Goal: Task Accomplishment & Management: Manage account settings

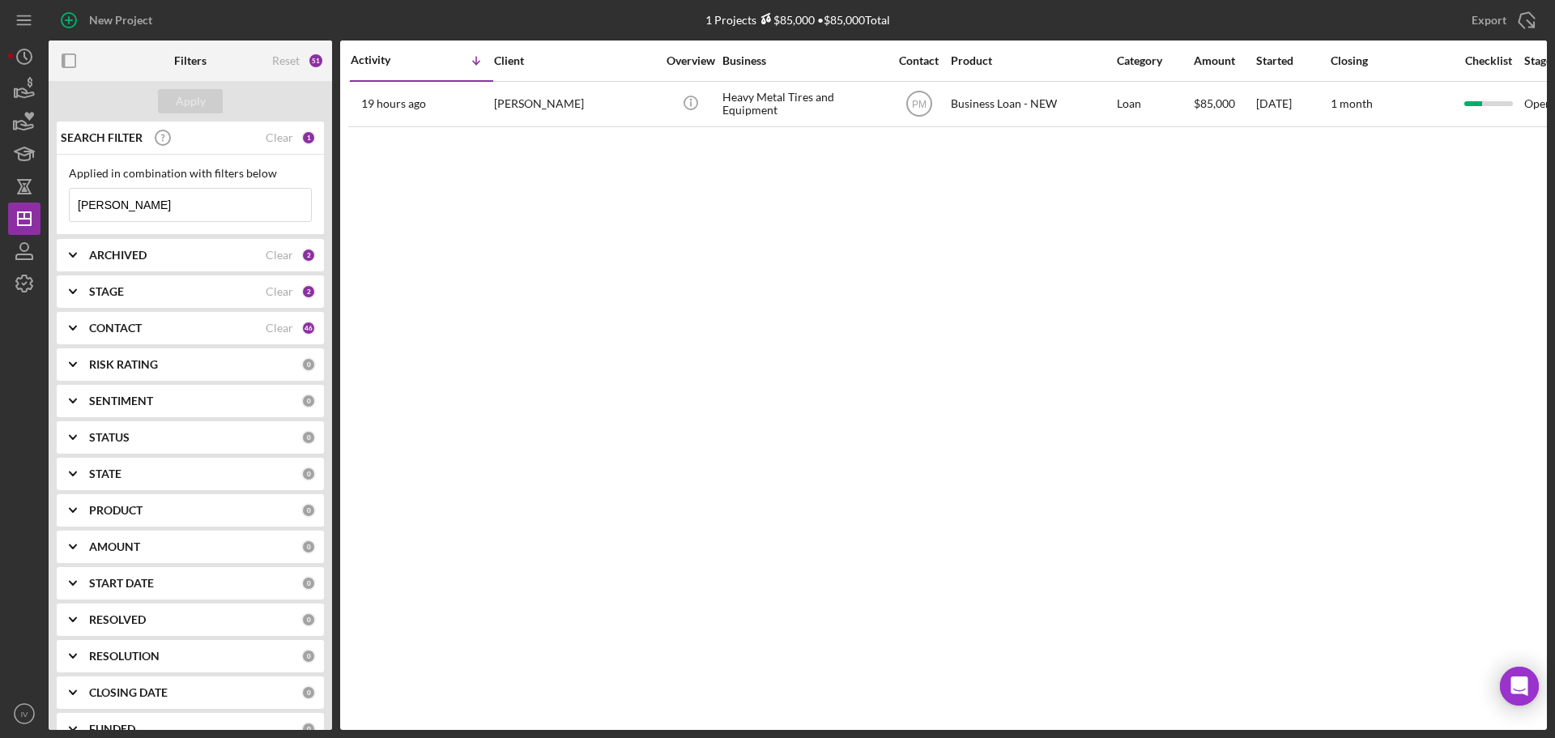
drag, startPoint x: 138, startPoint y: 210, endPoint x: 45, endPoint y: 205, distance: 93.3
click at [45, 205] on div "New Project 1 Projects $85,000 • $85,000 Total [PERSON_NAME] Export Icon/Export…" at bounding box center [777, 365] width 1539 height 730
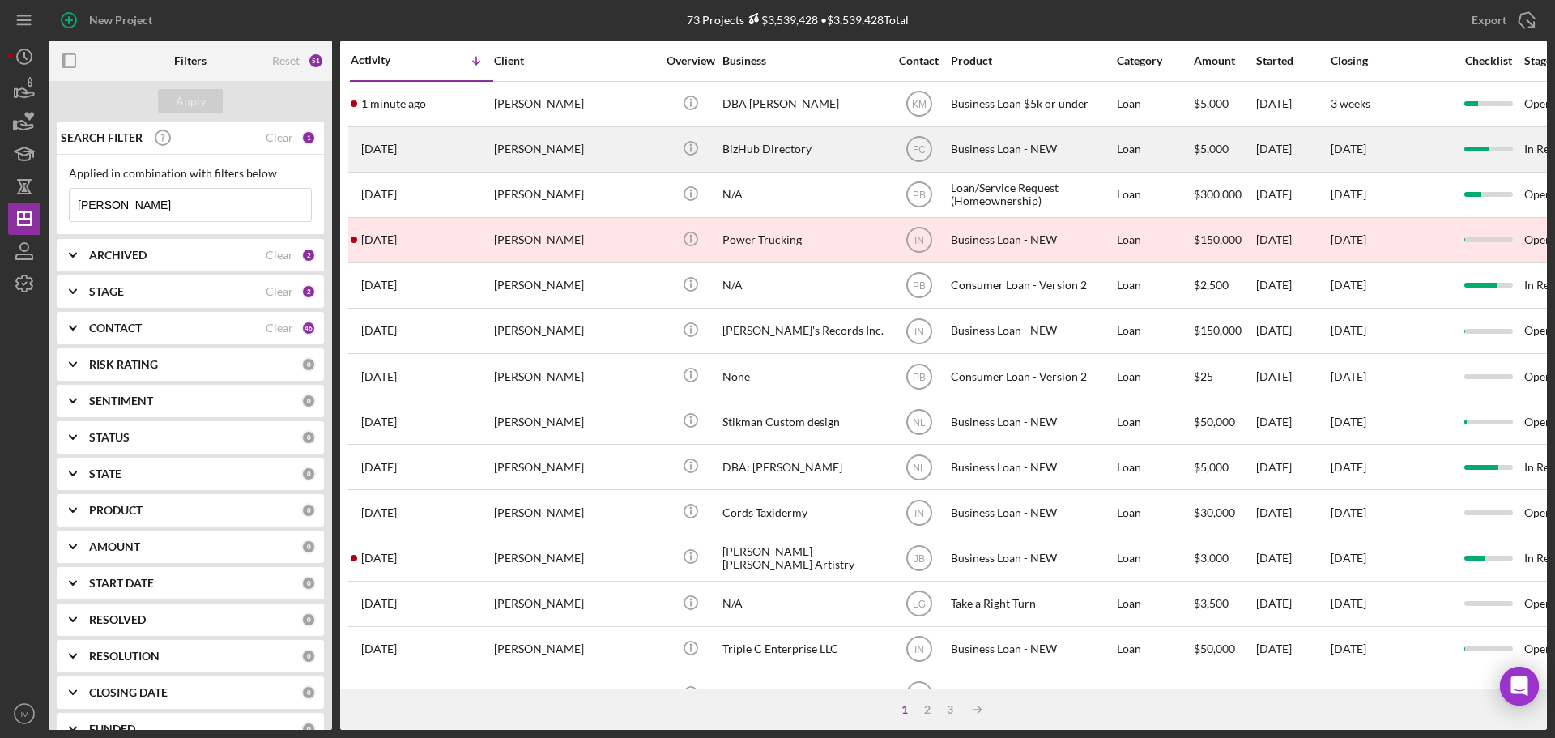
type input "[PERSON_NAME]"
click at [539, 146] on div "[PERSON_NAME]" at bounding box center [575, 149] width 162 height 43
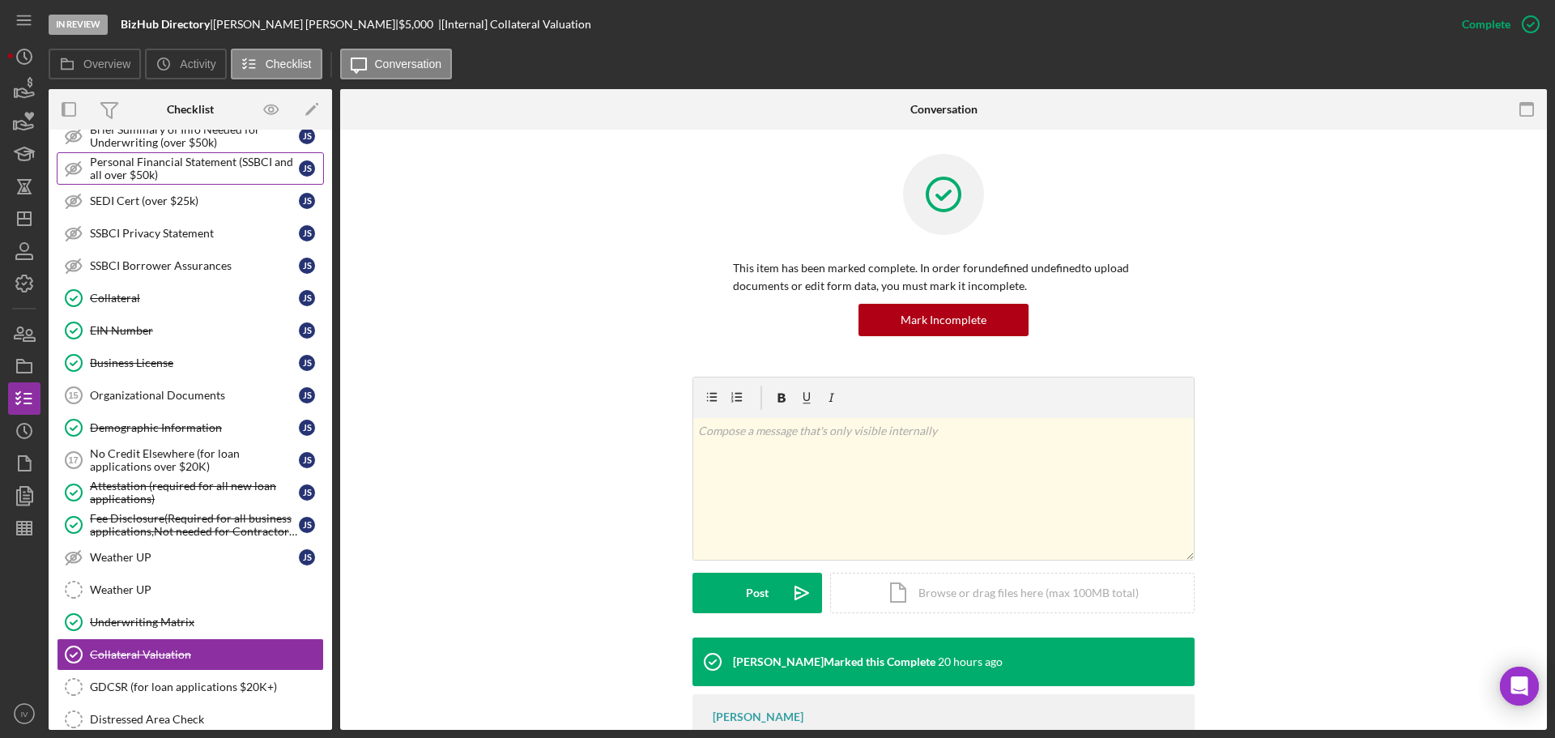
scroll to position [189, 0]
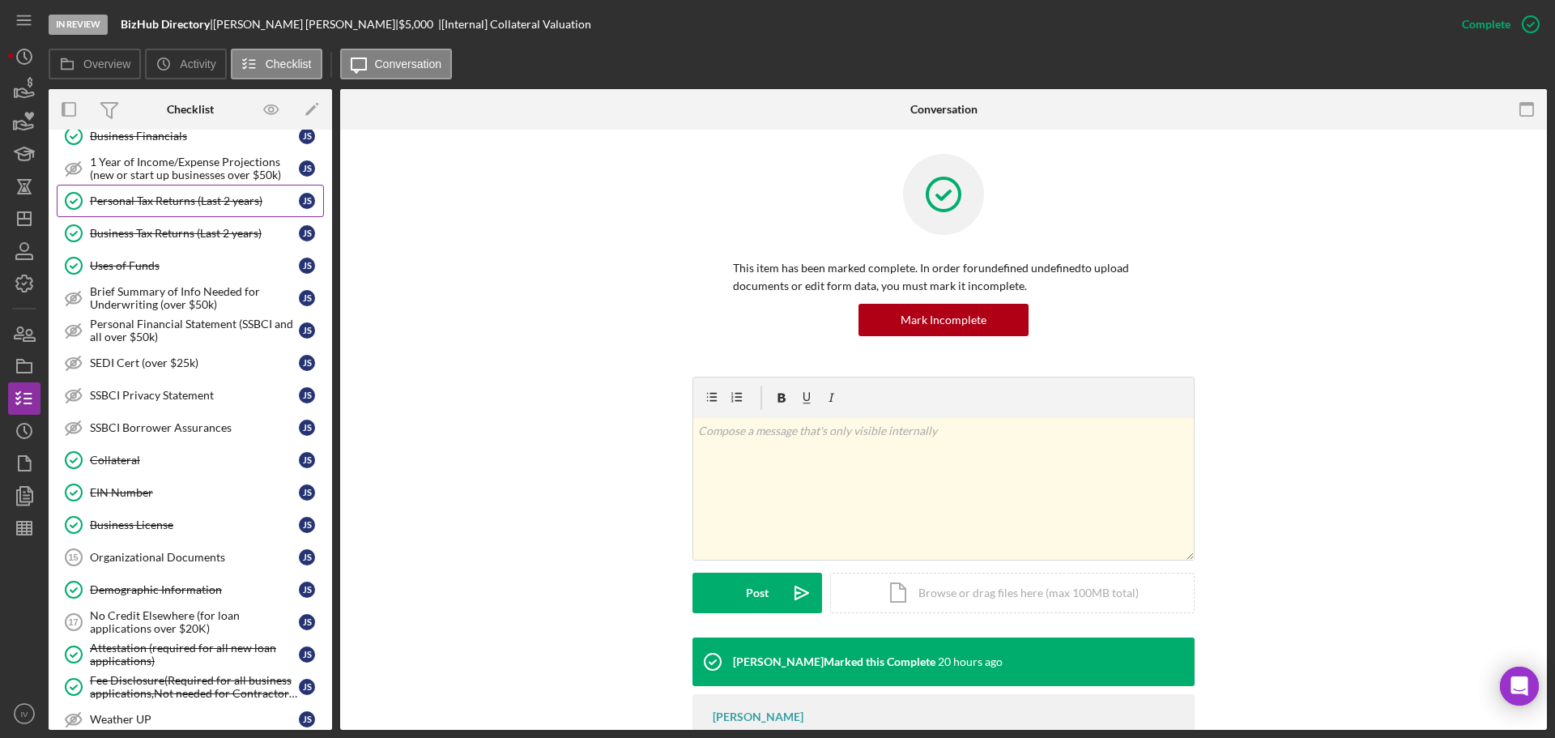
click at [173, 201] on div "Personal Tax Returns (Last 2 years)" at bounding box center [194, 200] width 209 height 13
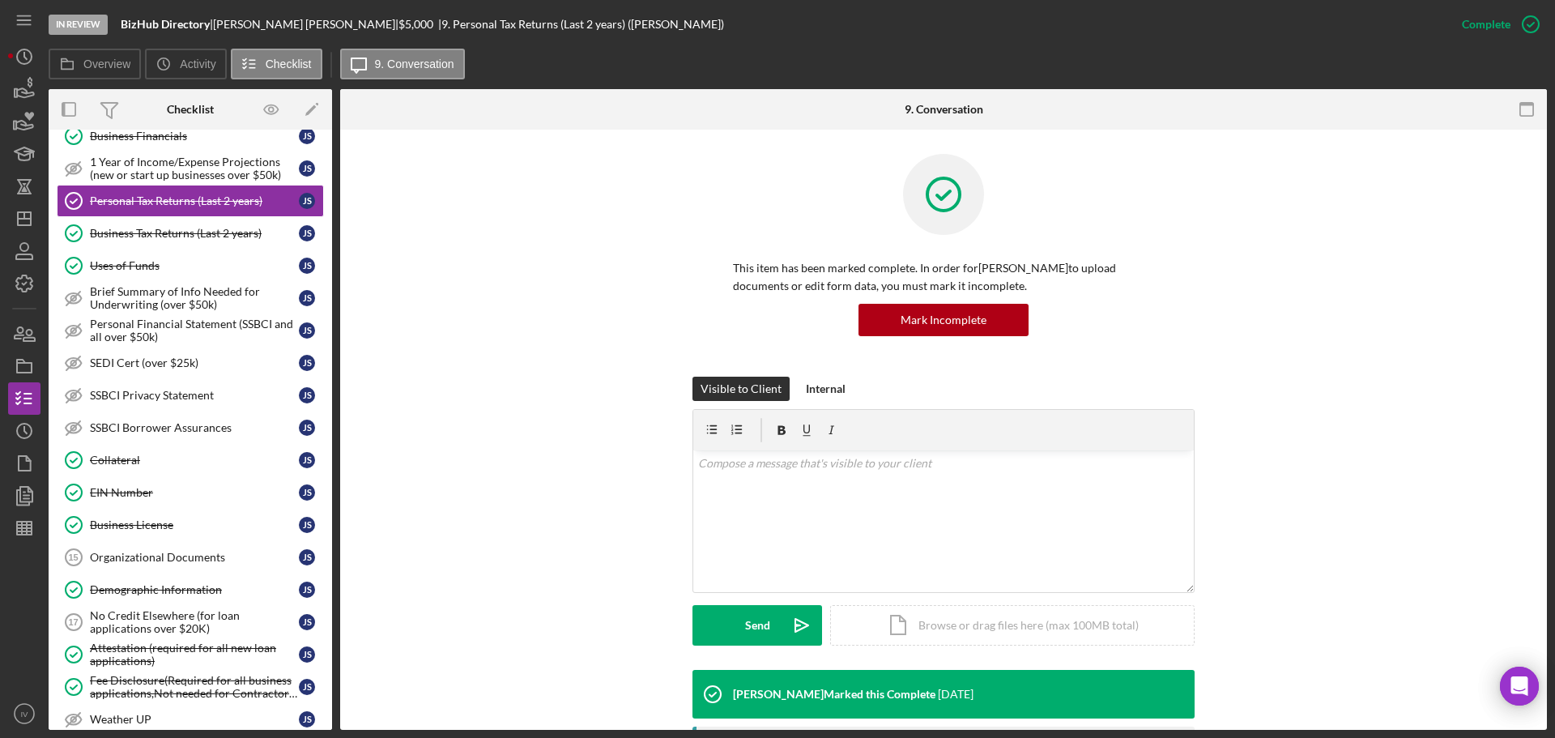
scroll to position [405, 0]
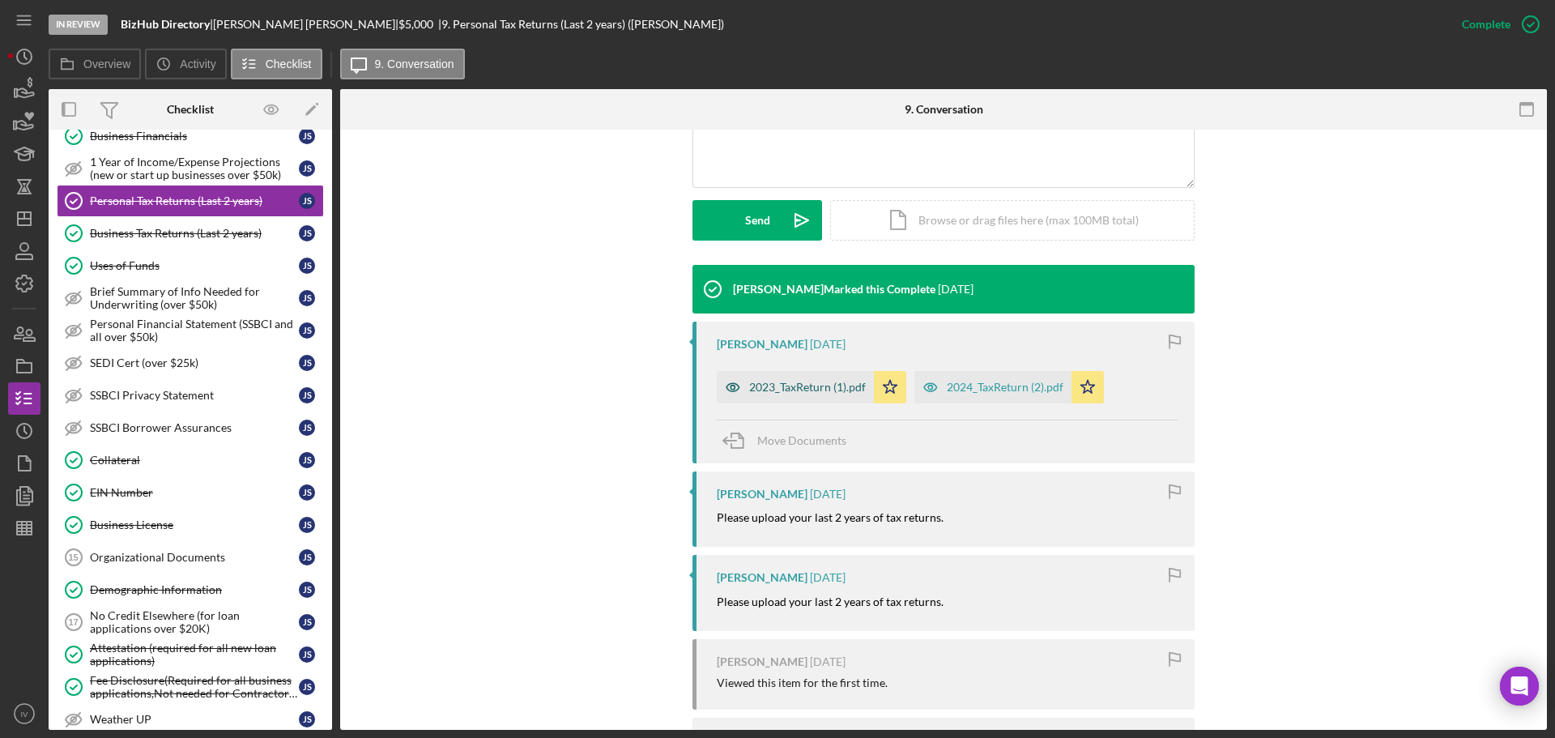
click at [776, 394] on div "2023_TaxReturn (1).pdf" at bounding box center [795, 387] width 157 height 32
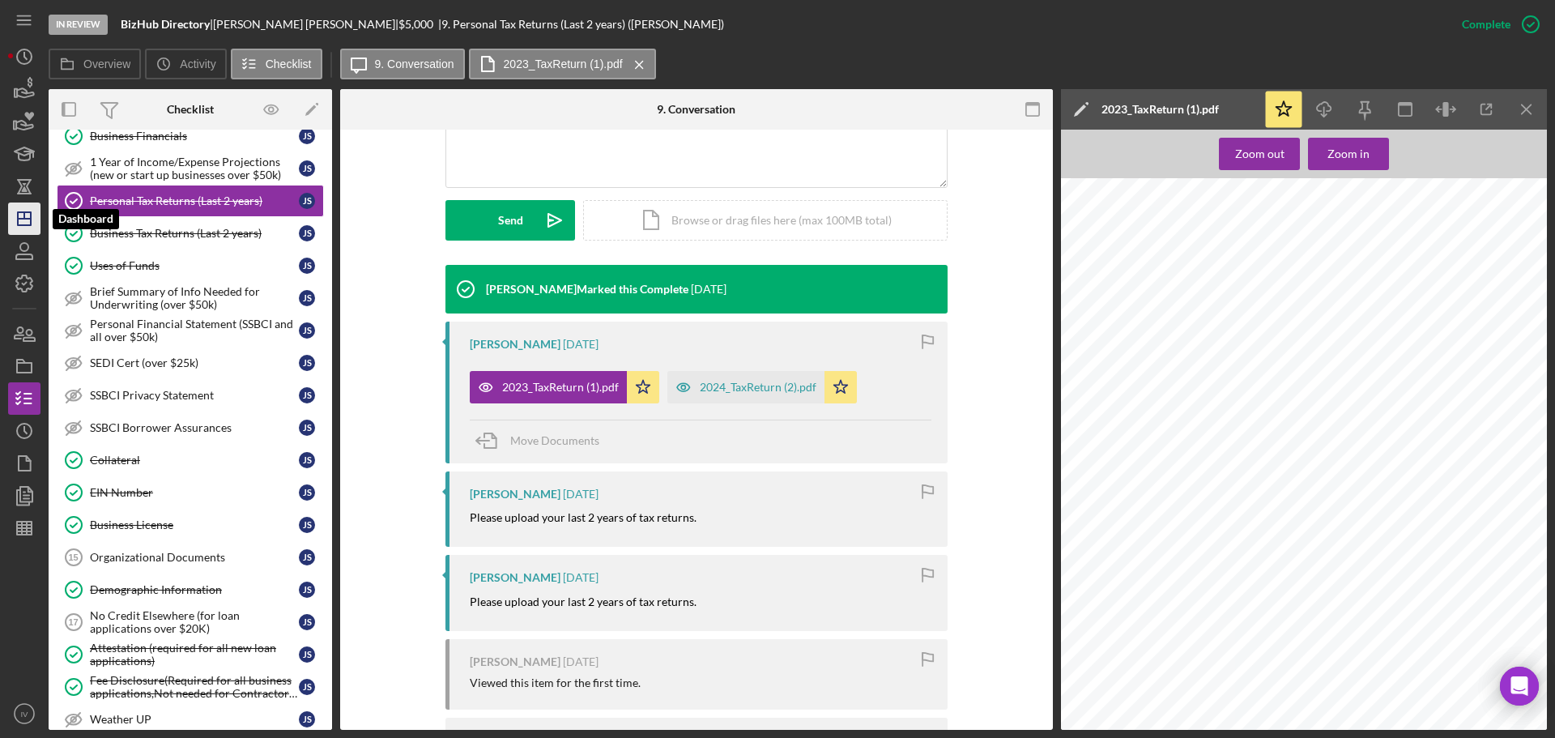
click at [31, 220] on polygon "button" at bounding box center [24, 218] width 13 height 13
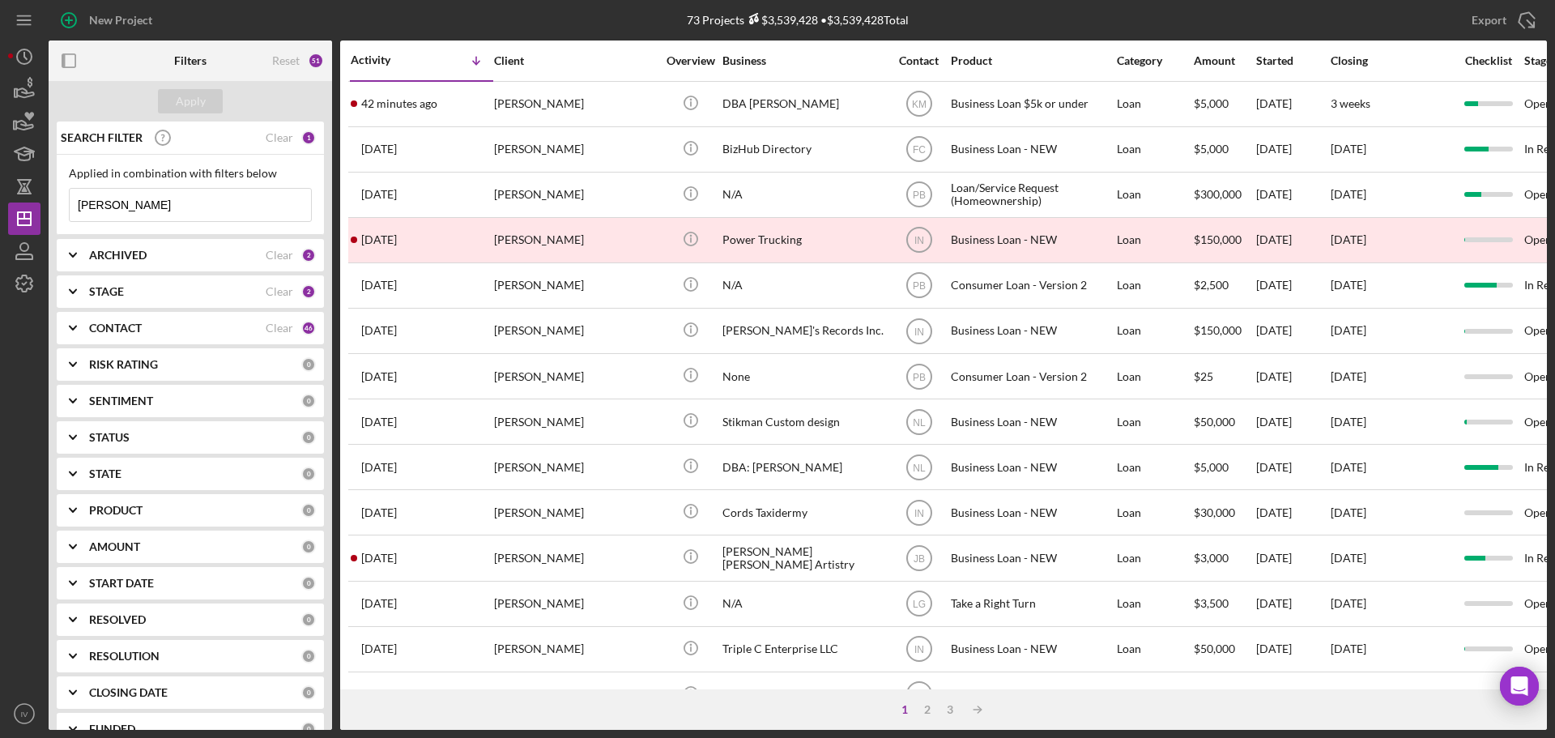
drag, startPoint x: 146, startPoint y: 204, endPoint x: 61, endPoint y: 191, distance: 86.0
click at [71, 204] on input "[PERSON_NAME]" at bounding box center [190, 205] width 241 height 32
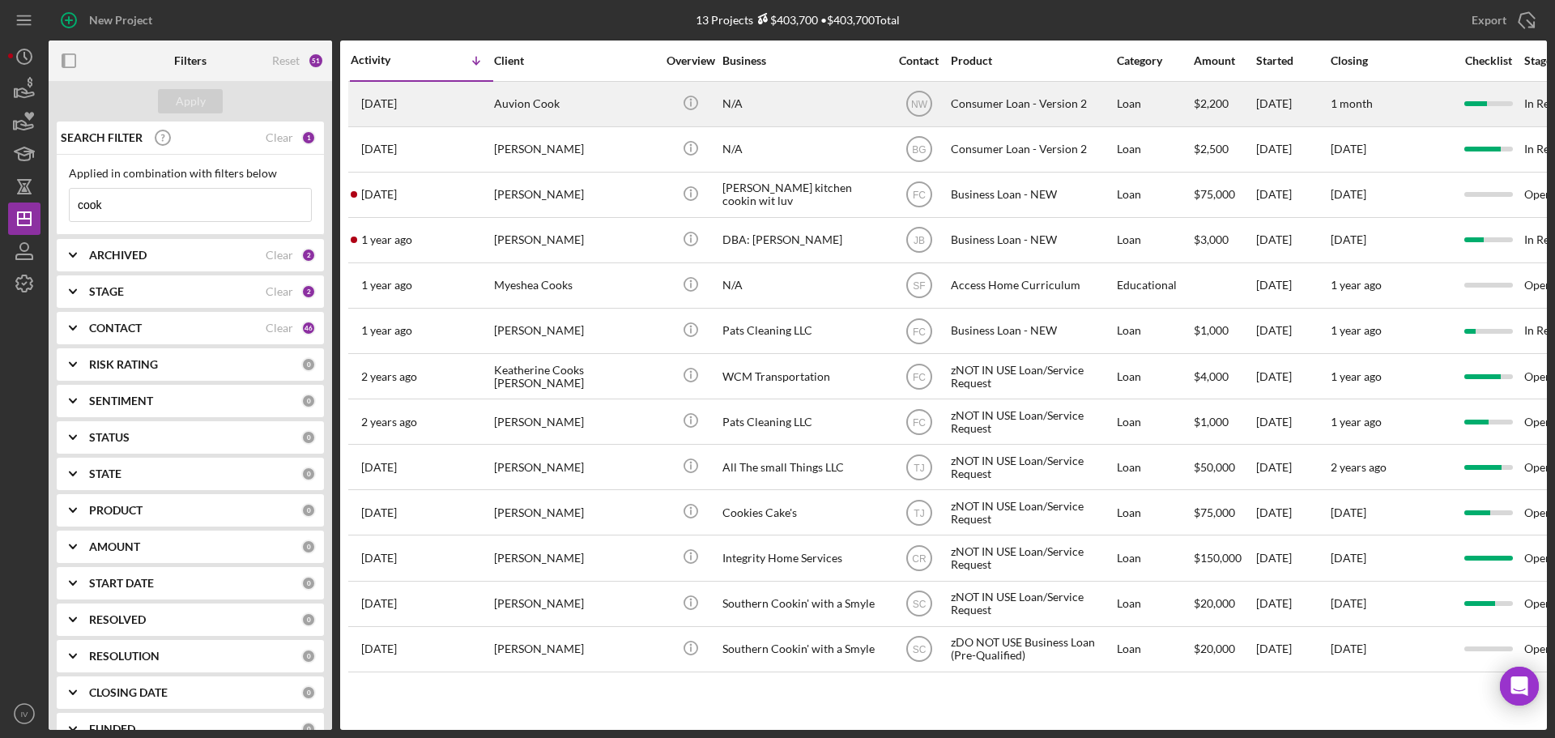
type input "cook"
click at [540, 99] on div "Auvion Cook" at bounding box center [575, 104] width 162 height 43
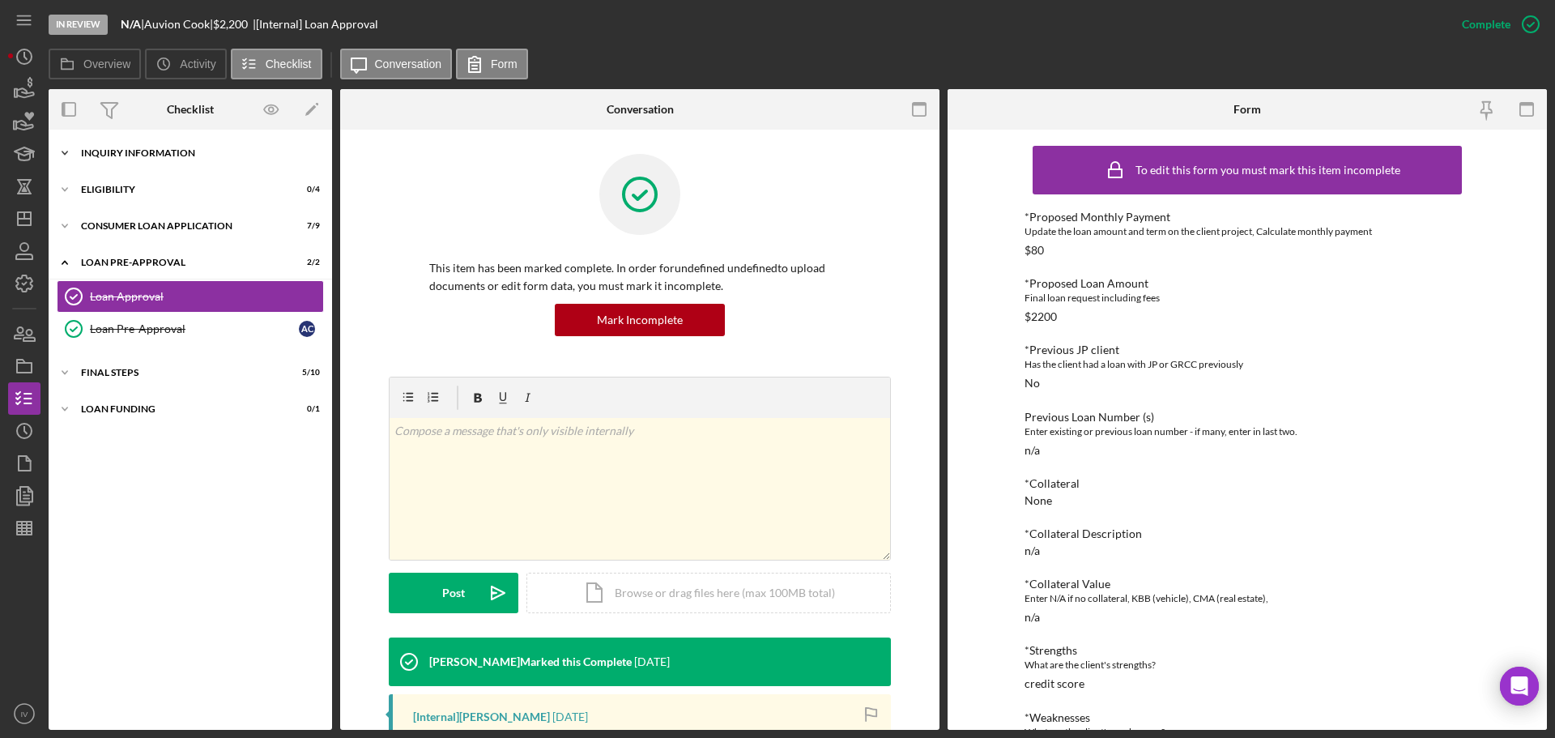
click at [138, 151] on div "Inquiry Information" at bounding box center [196, 153] width 231 height 10
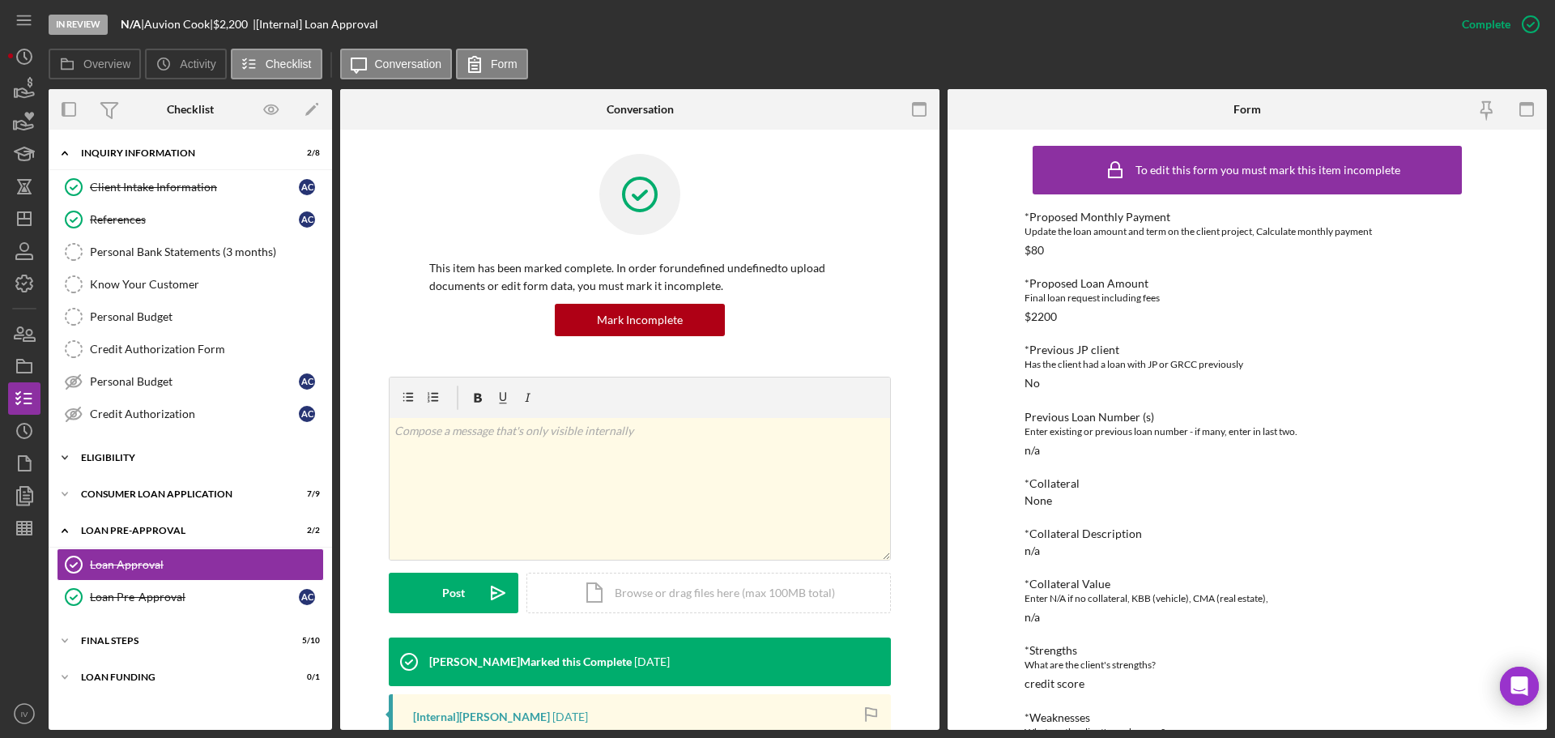
click at [109, 456] on div "Eligibility" at bounding box center [196, 458] width 231 height 10
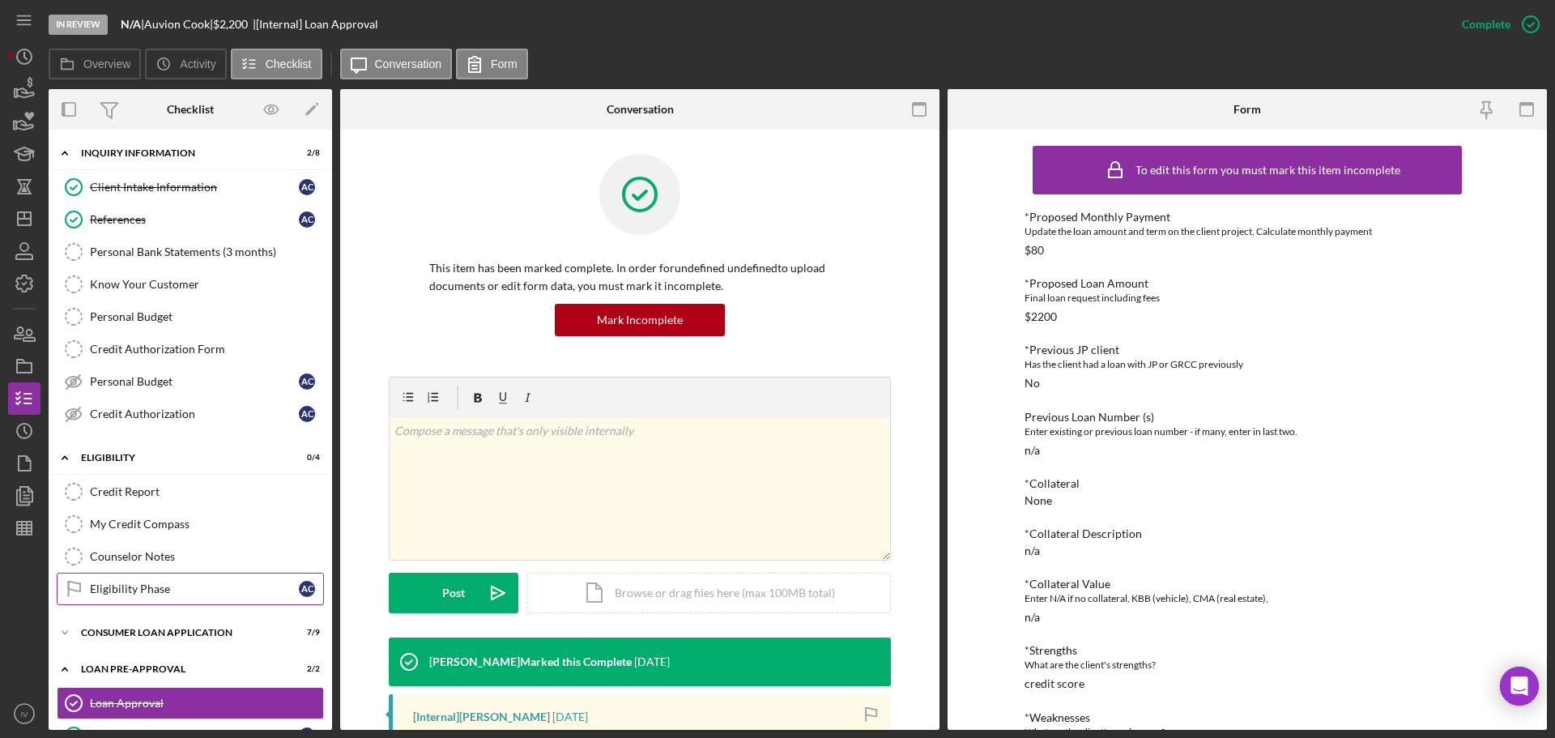
scroll to position [111, 0]
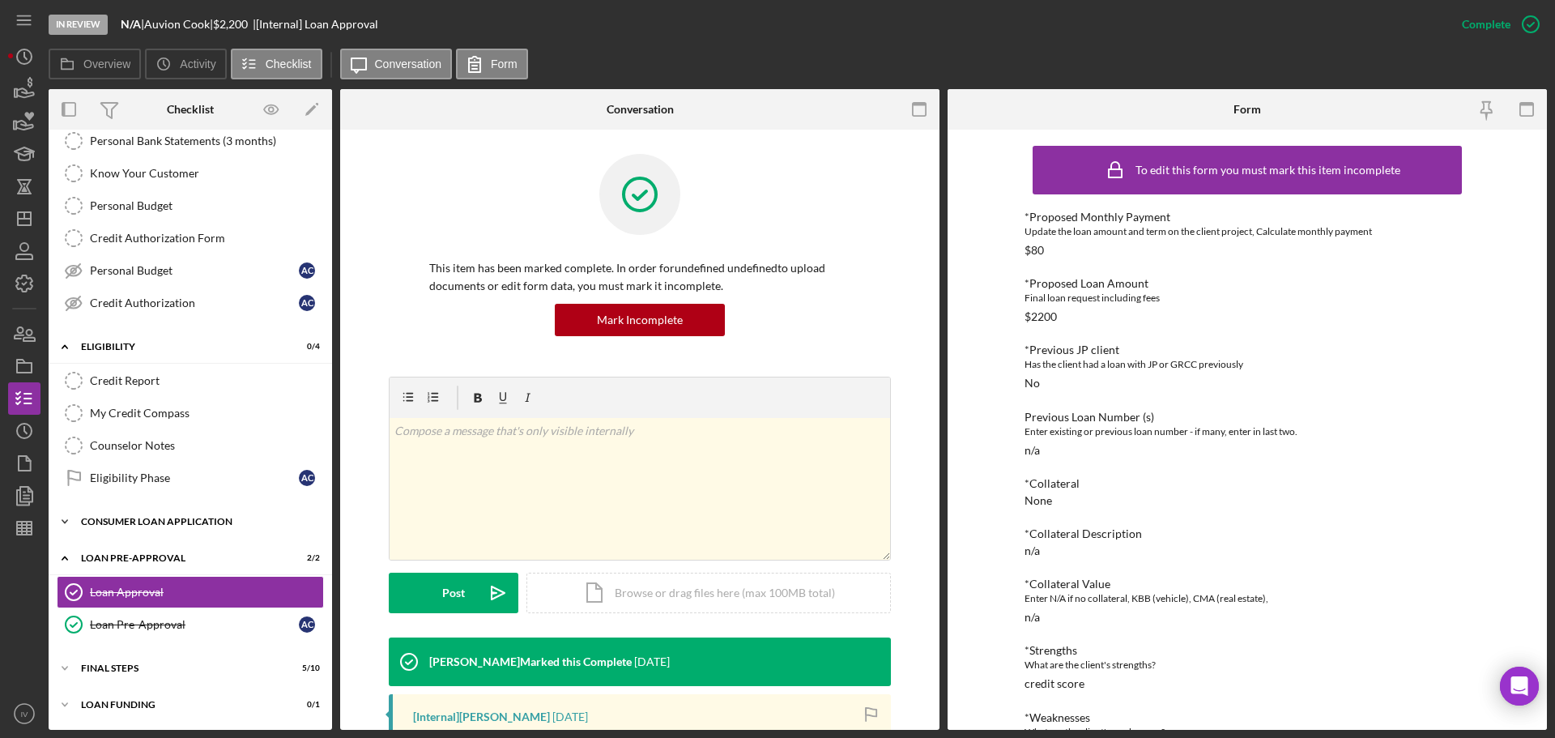
click at [153, 522] on div "Consumer Loan Application" at bounding box center [196, 522] width 231 height 10
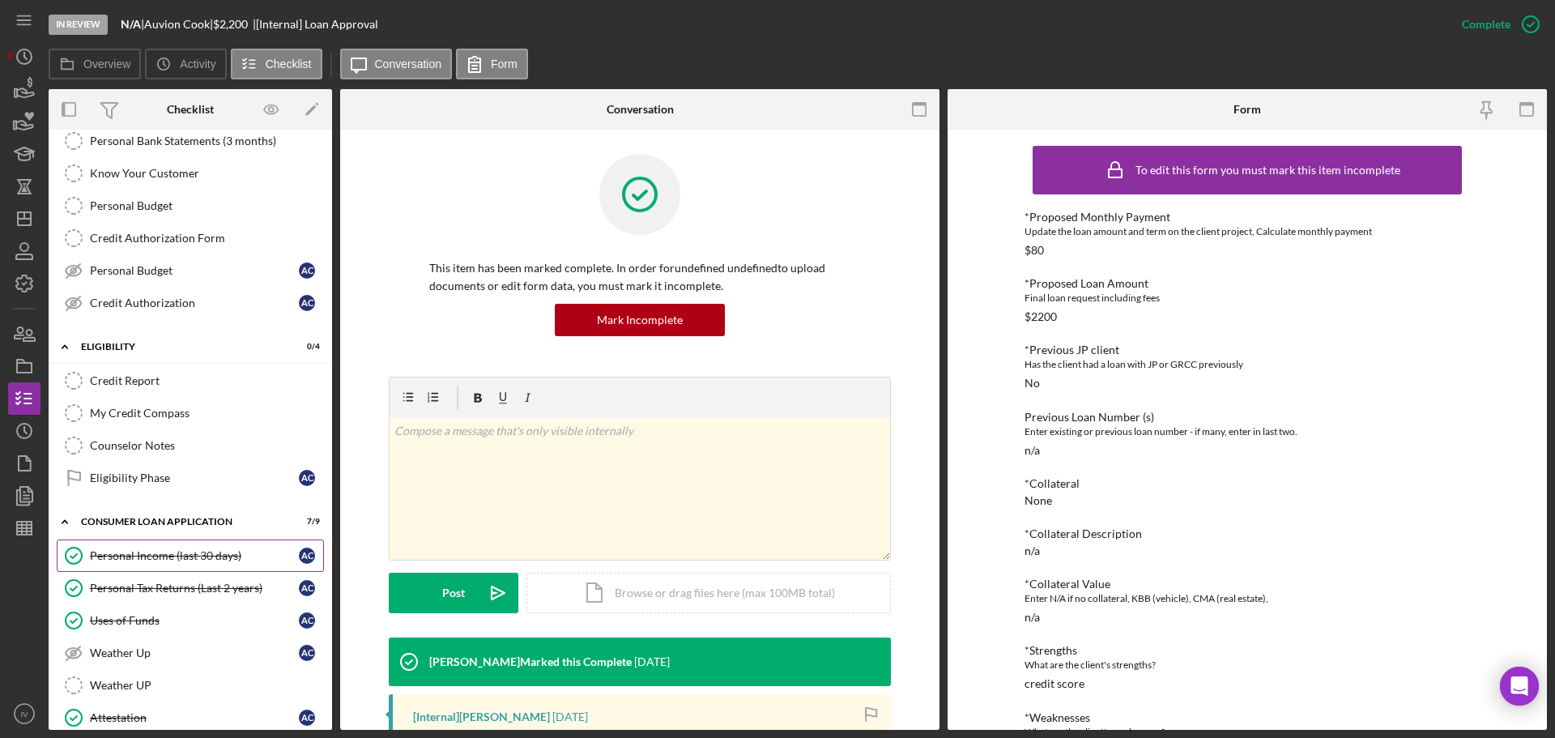
click at [206, 555] on div "Personal Income (last 30 days)" at bounding box center [194, 555] width 209 height 13
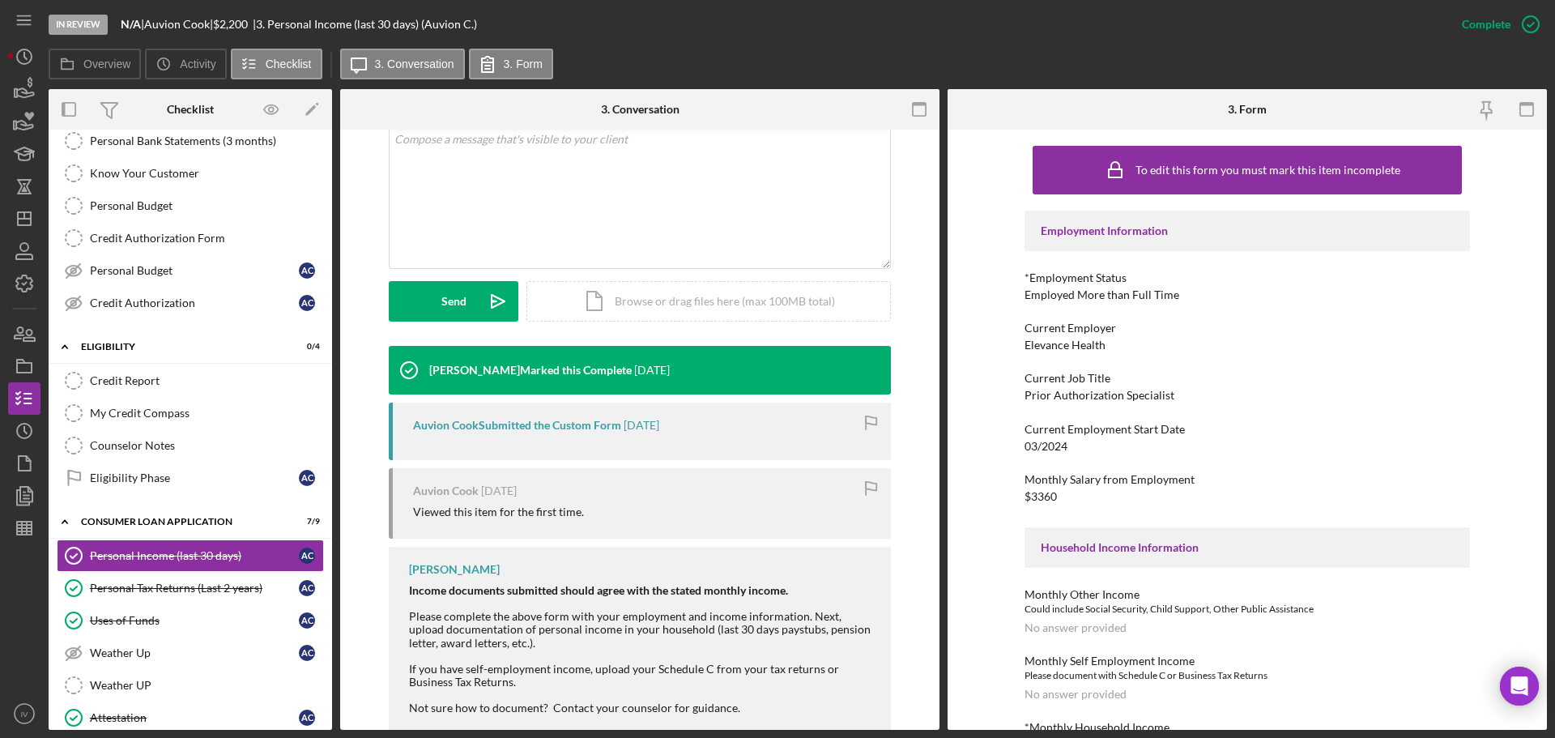
scroll to position [387, 0]
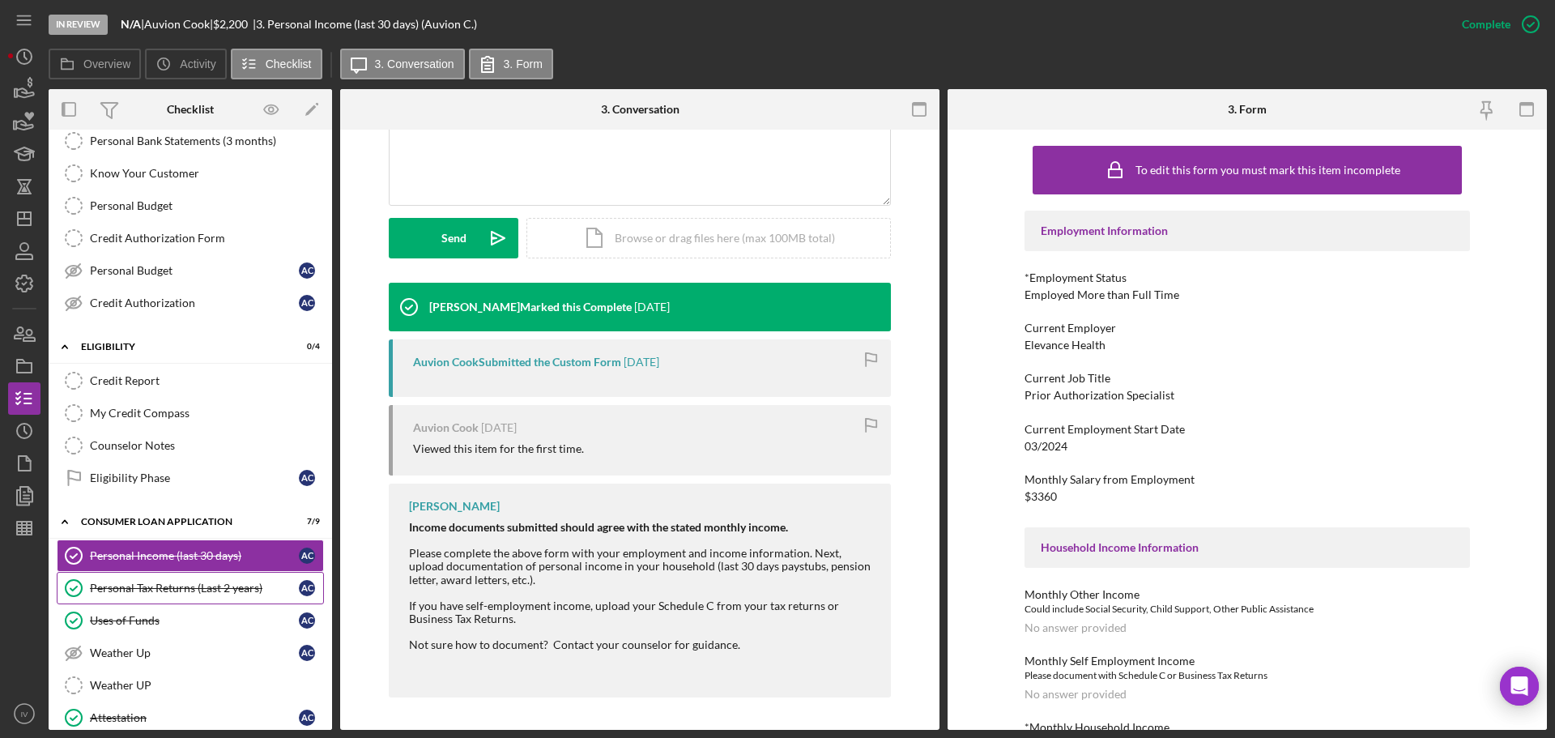
click at [123, 589] on div "Personal Tax Returns (Last 2 years)" at bounding box center [194, 588] width 209 height 13
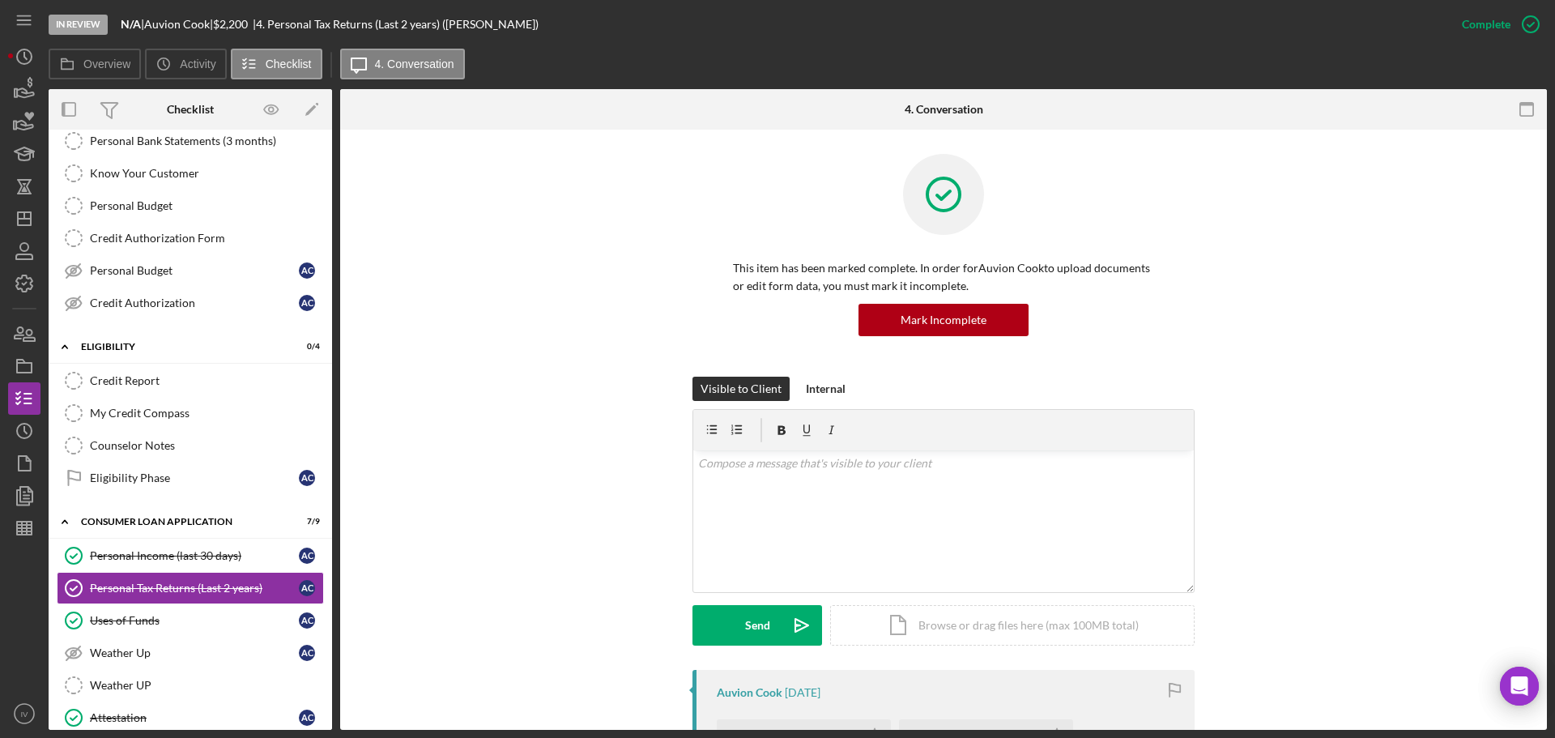
scroll to position [243, 0]
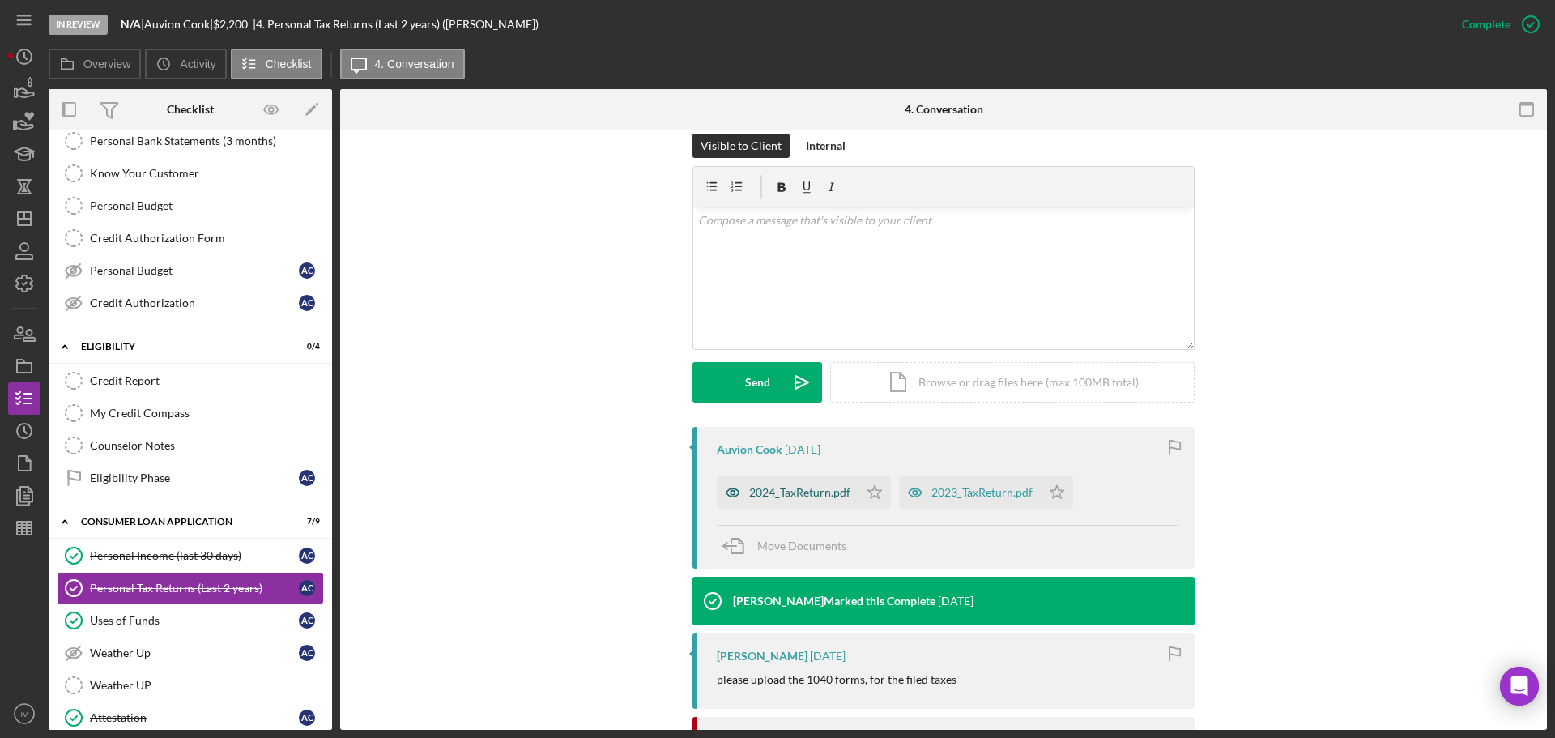
click at [776, 493] on div "2024_TaxReturn.pdf" at bounding box center [799, 492] width 101 height 13
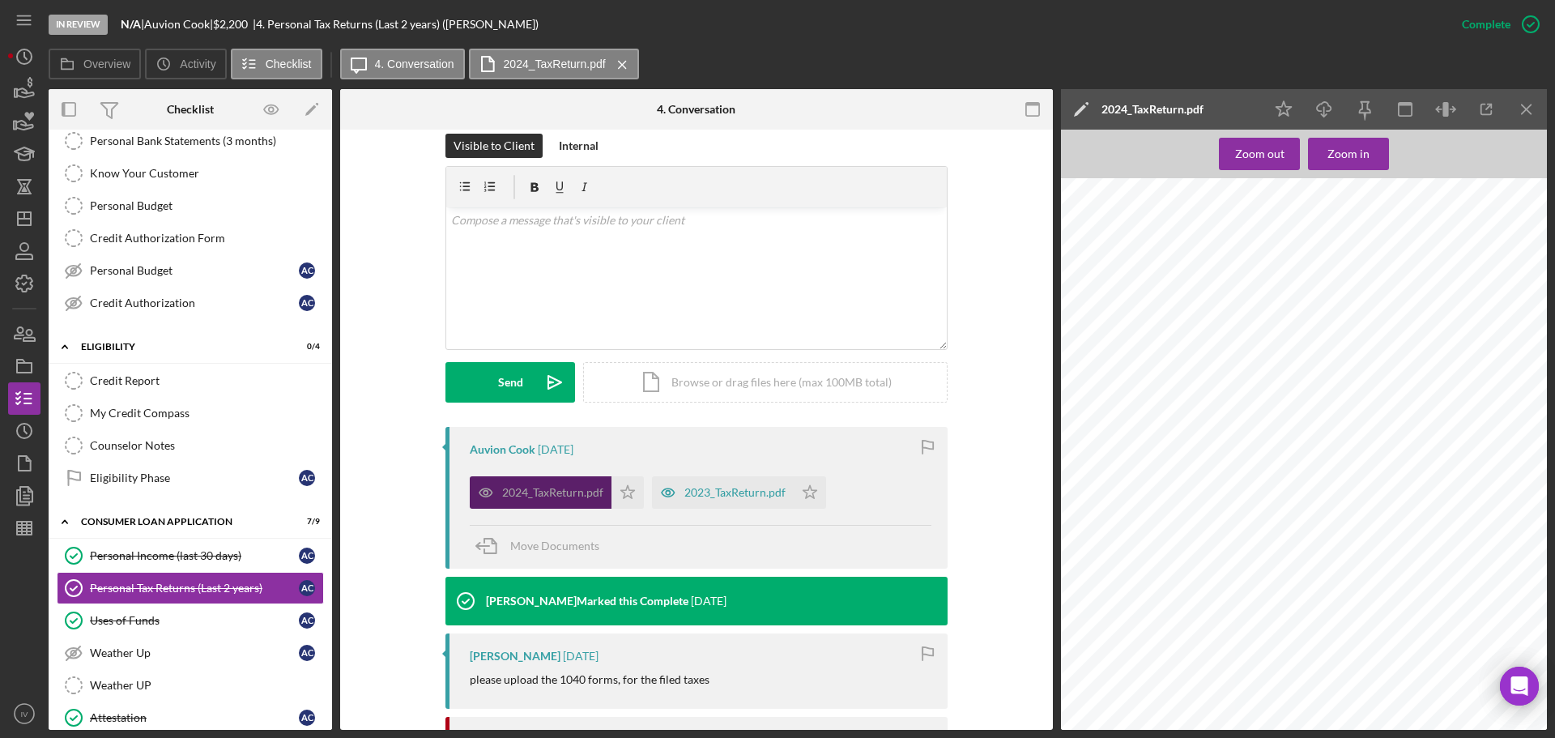
click at [776, 493] on div "2023_TaxReturn.pdf" at bounding box center [734, 492] width 101 height 13
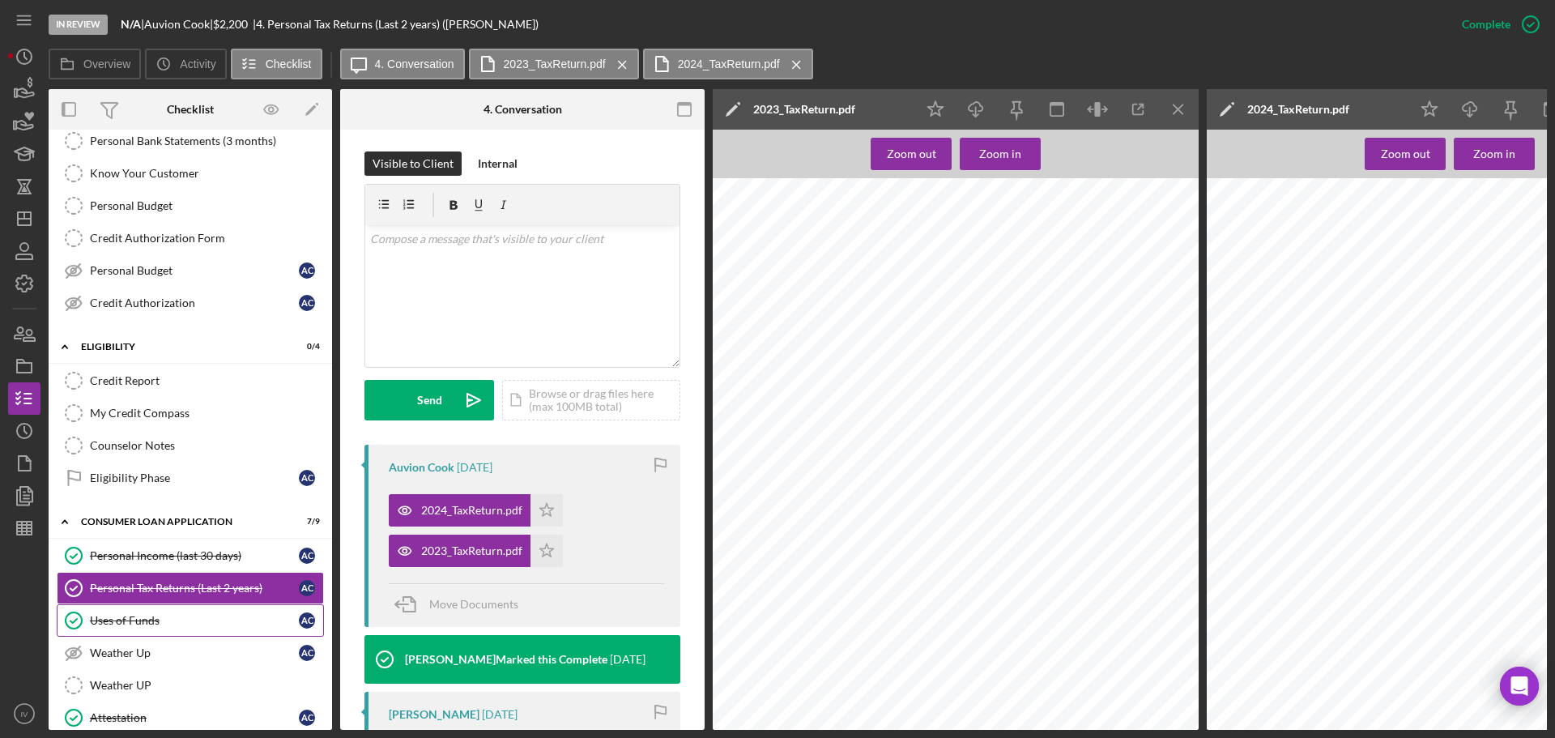
click at [95, 620] on div "Uses of Funds" at bounding box center [194, 620] width 209 height 13
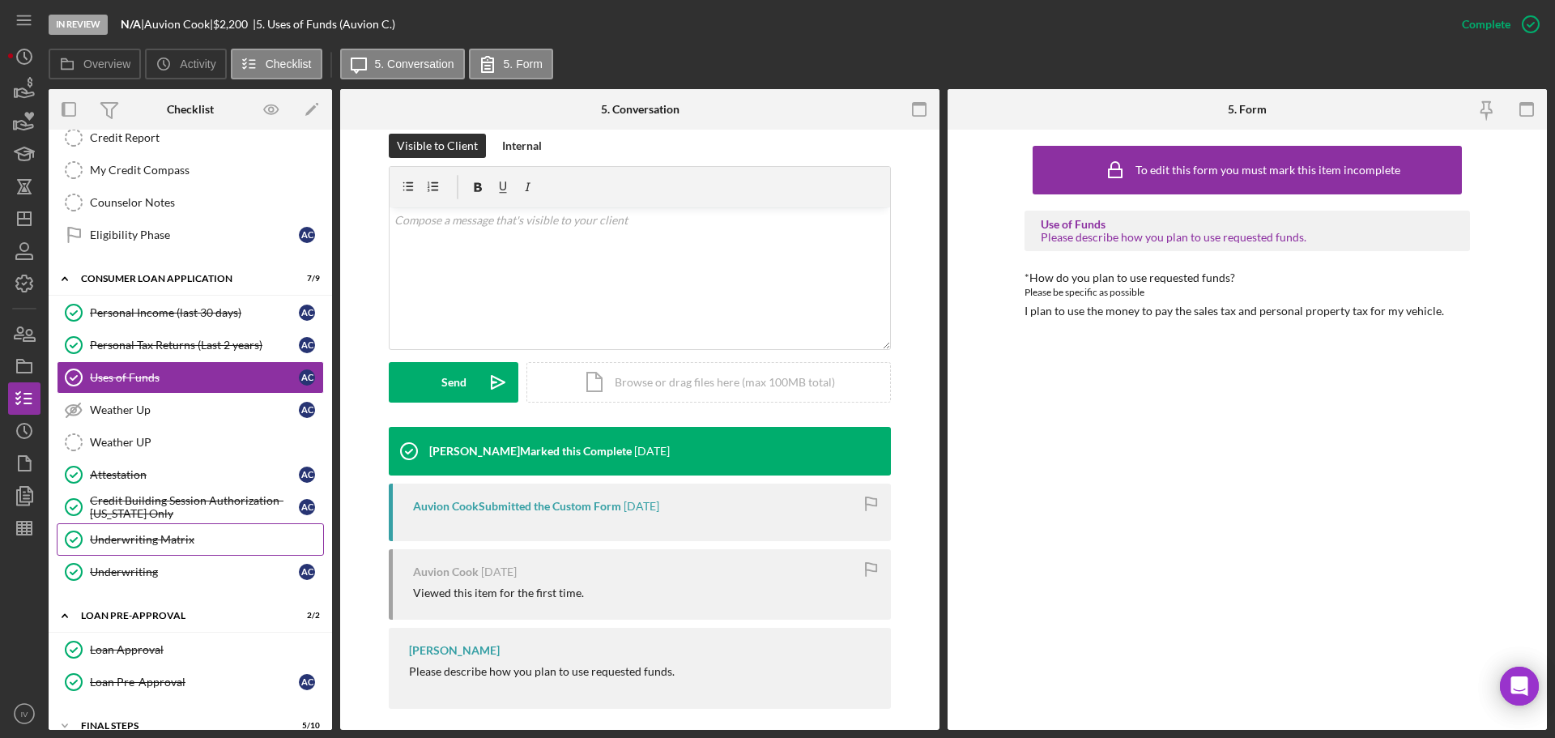
scroll to position [411, 0]
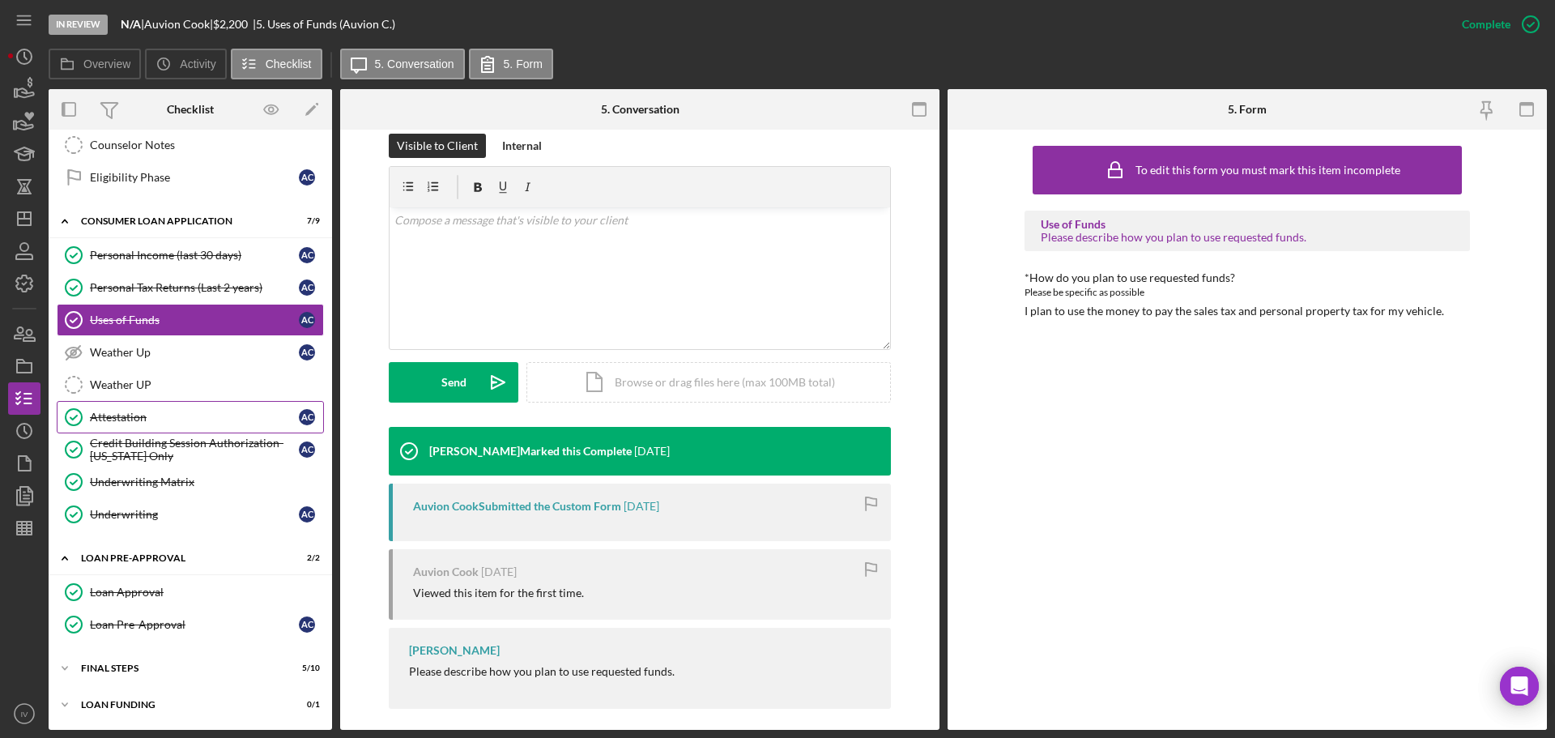
click at [130, 417] on div "Attestation" at bounding box center [194, 417] width 209 height 13
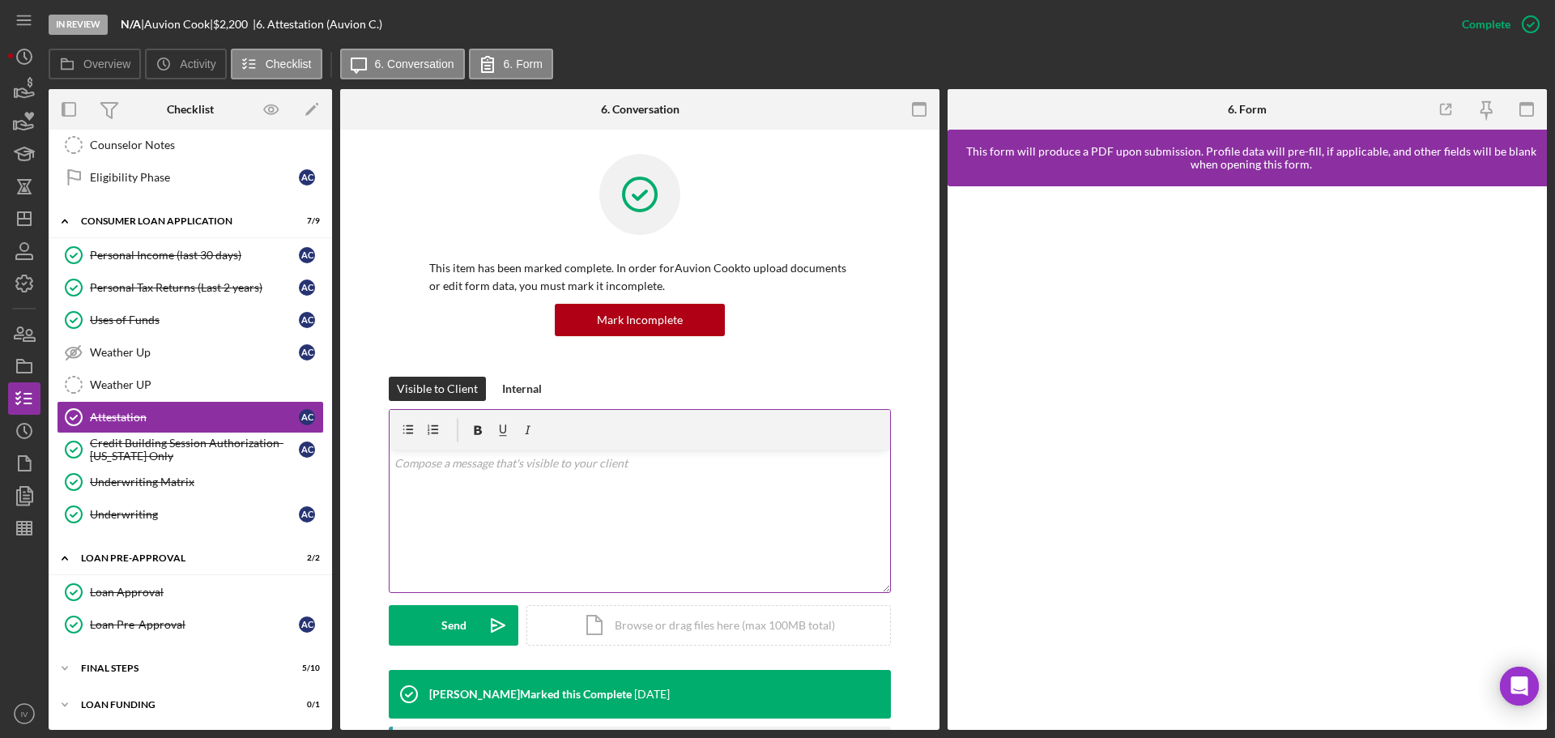
scroll to position [243, 0]
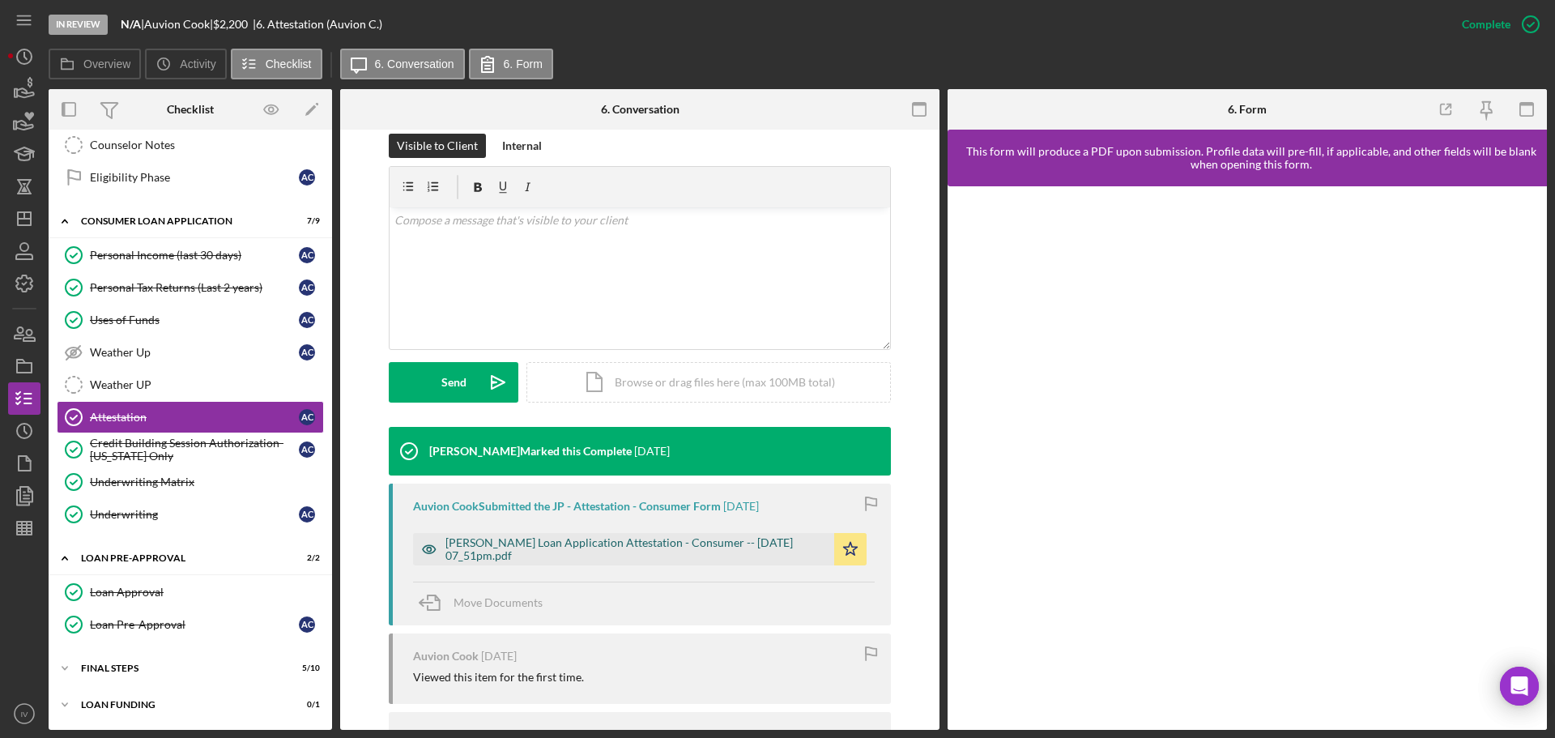
click at [509, 540] on div "[PERSON_NAME] Loan Application Attestation - Consumer -- [DATE] 07_51pm.pdf" at bounding box center [635, 549] width 381 height 26
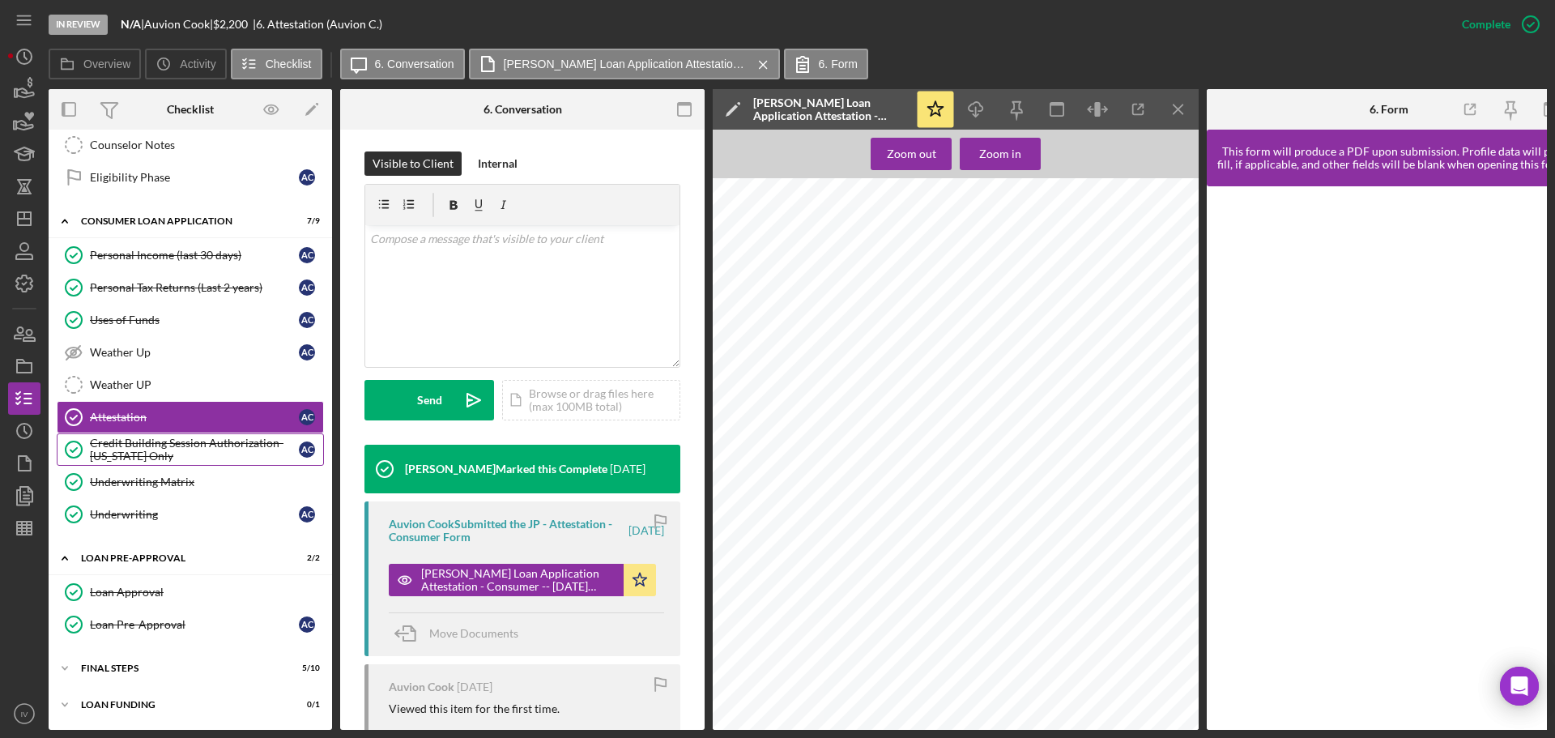
click at [169, 446] on div "Credit Building Session Authorization- [US_STATE] Only" at bounding box center [194, 450] width 209 height 26
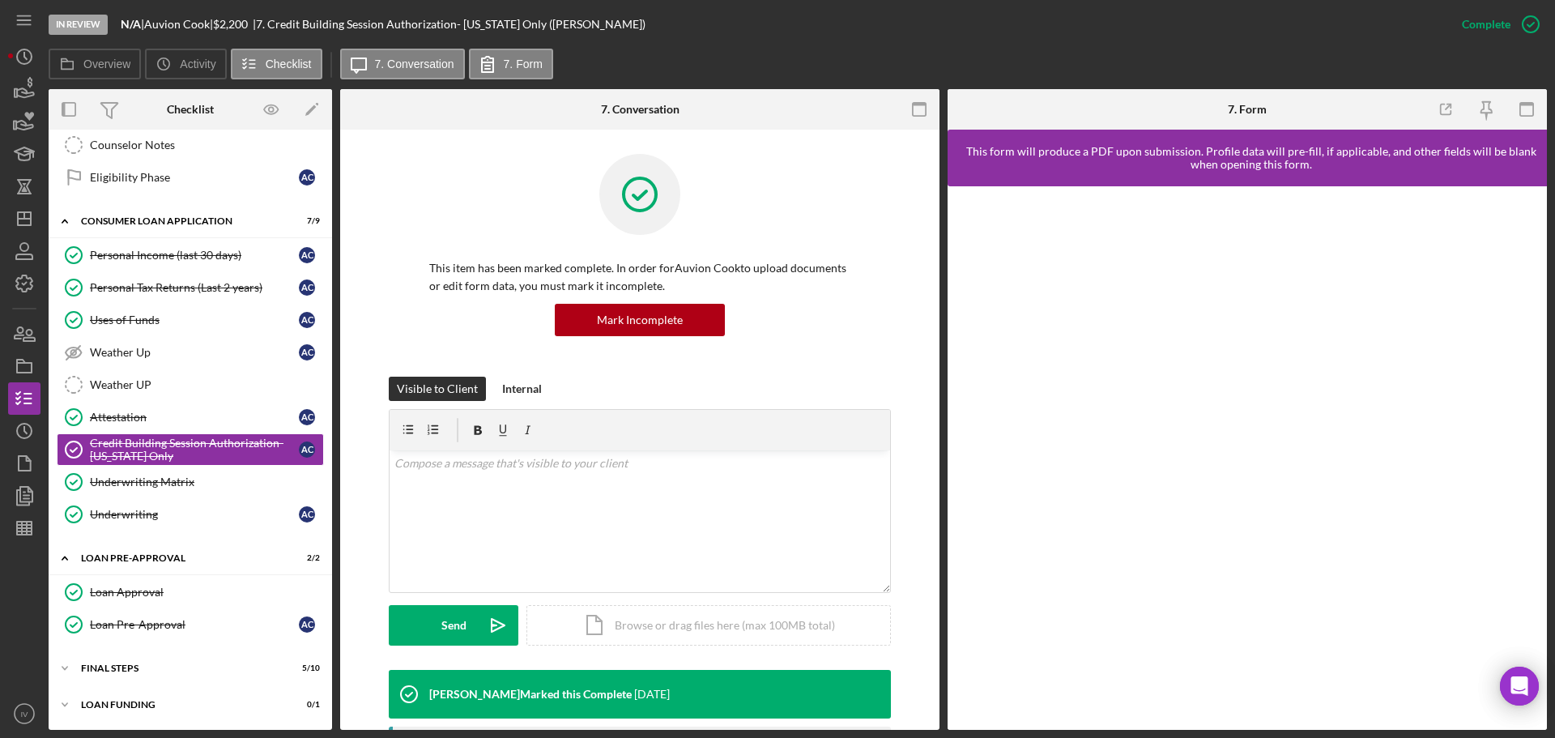
scroll to position [243, 0]
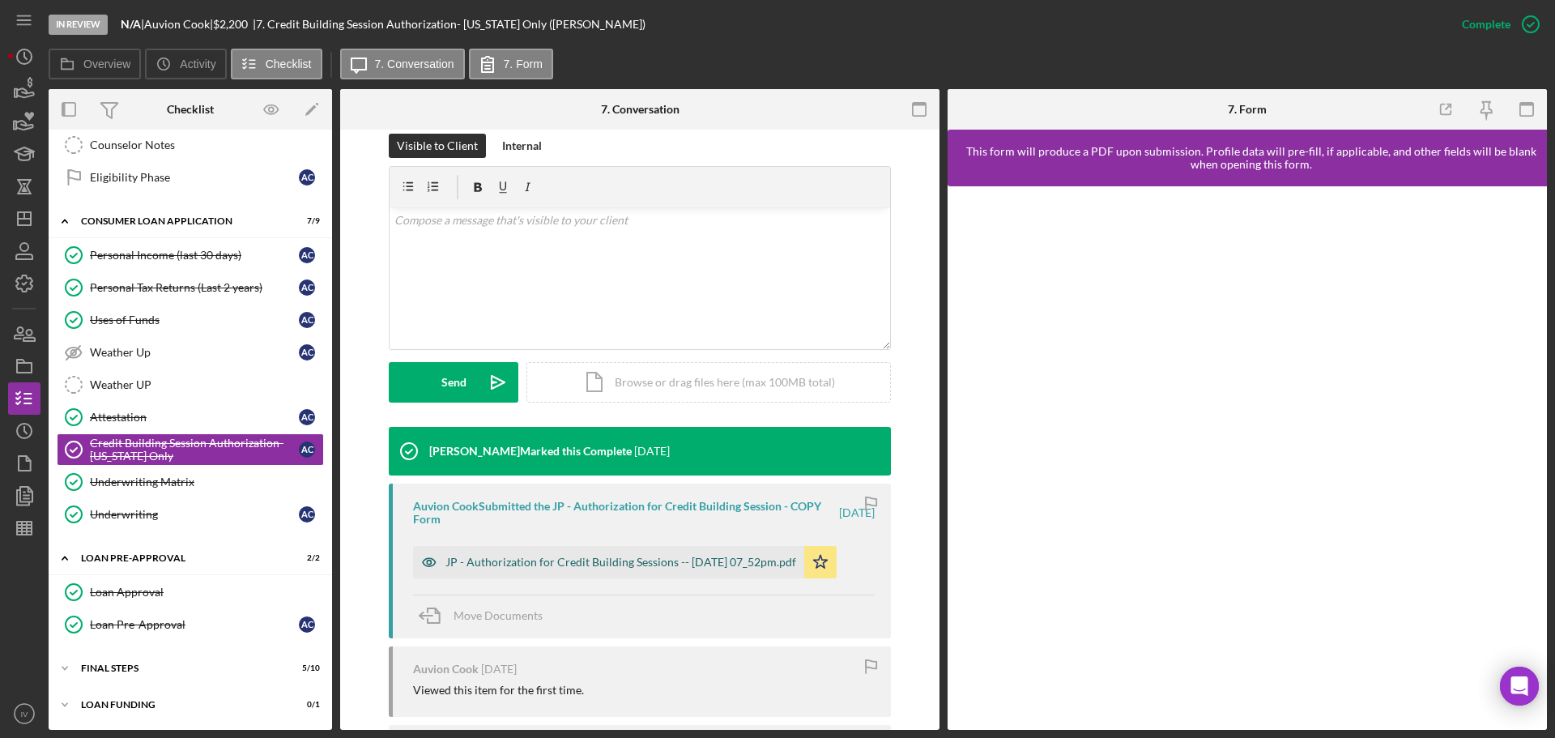
click at [552, 563] on div "JP - Authorization for Credit Building Sessions -- [DATE] 07_52pm.pdf" at bounding box center [620, 562] width 351 height 13
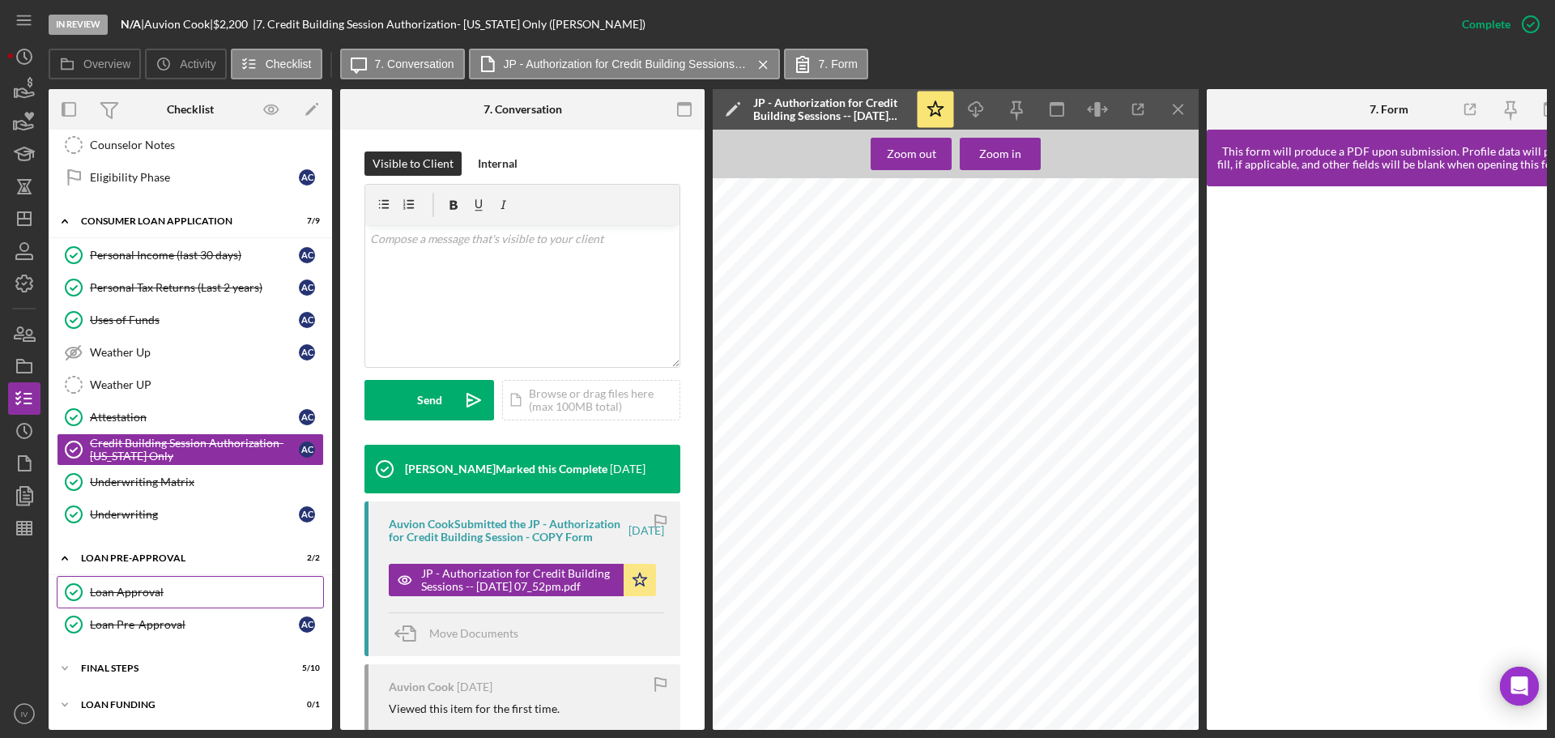
click at [137, 590] on div "Loan Approval" at bounding box center [206, 592] width 233 height 13
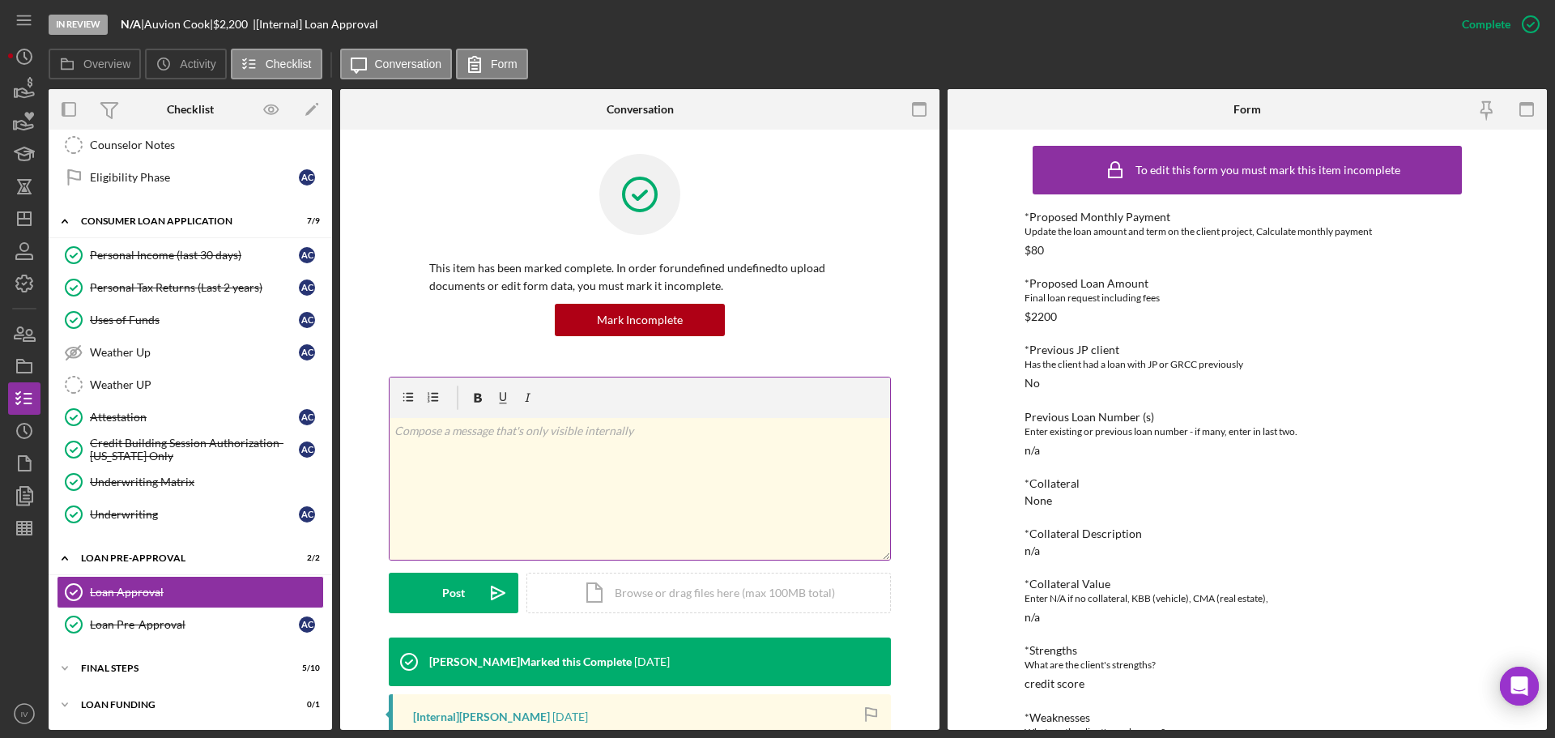
scroll to position [324, 0]
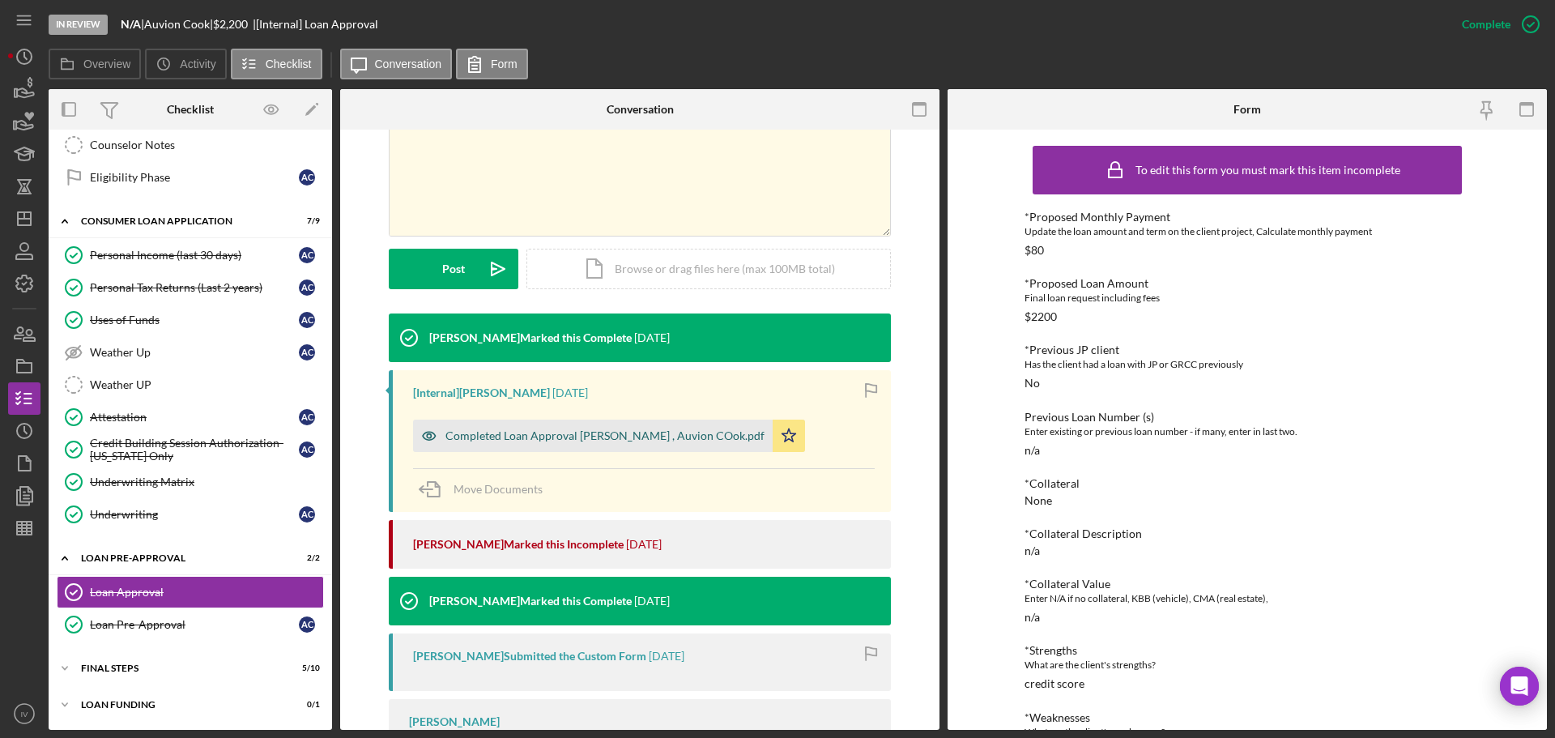
click at [499, 433] on div "Completed Loan Approval [PERSON_NAME] , Auvion COok.pdf" at bounding box center [604, 435] width 319 height 13
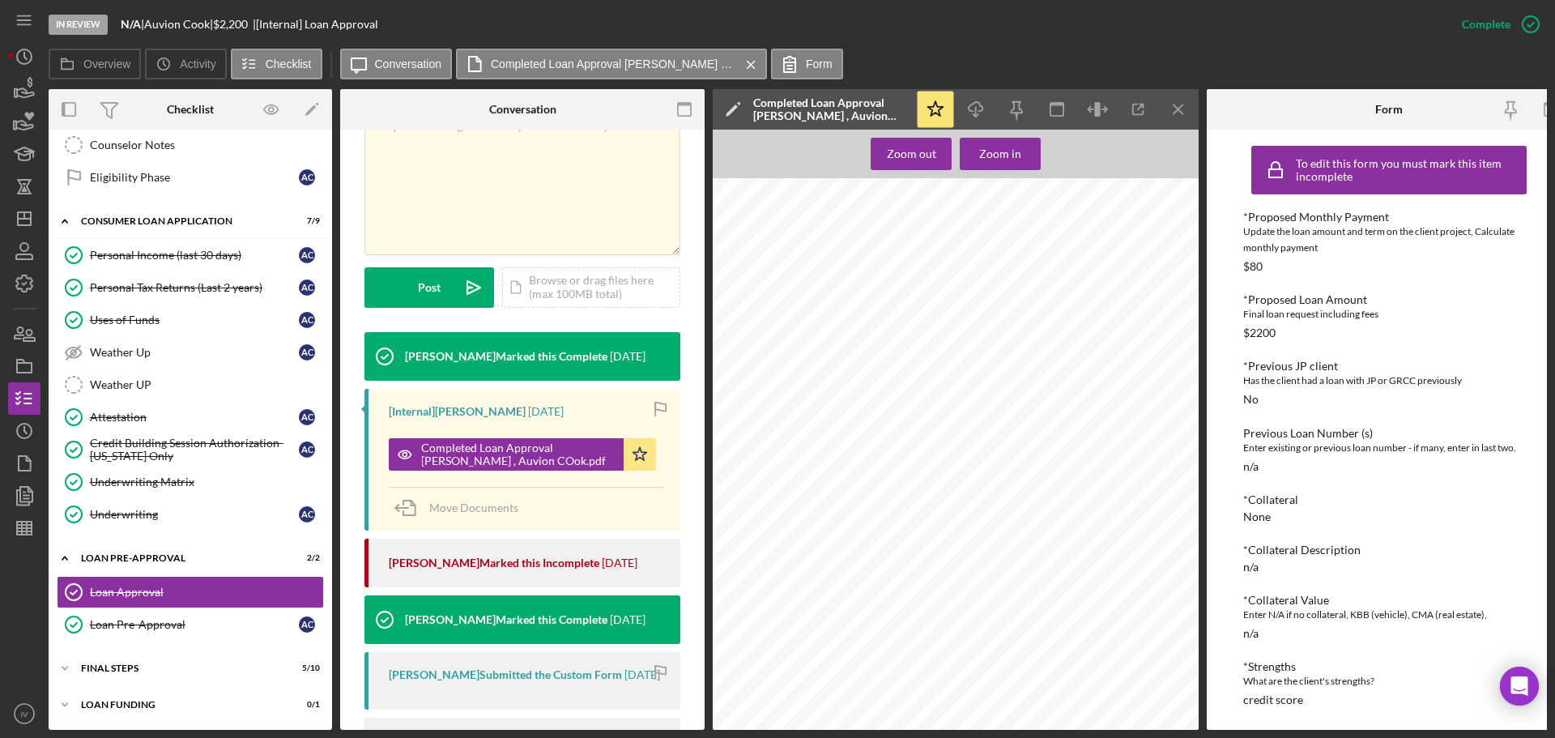
scroll to position [904, 0]
click at [128, 660] on div "Icon/Expander FINAL STEPS 5 / 10" at bounding box center [190, 668] width 283 height 32
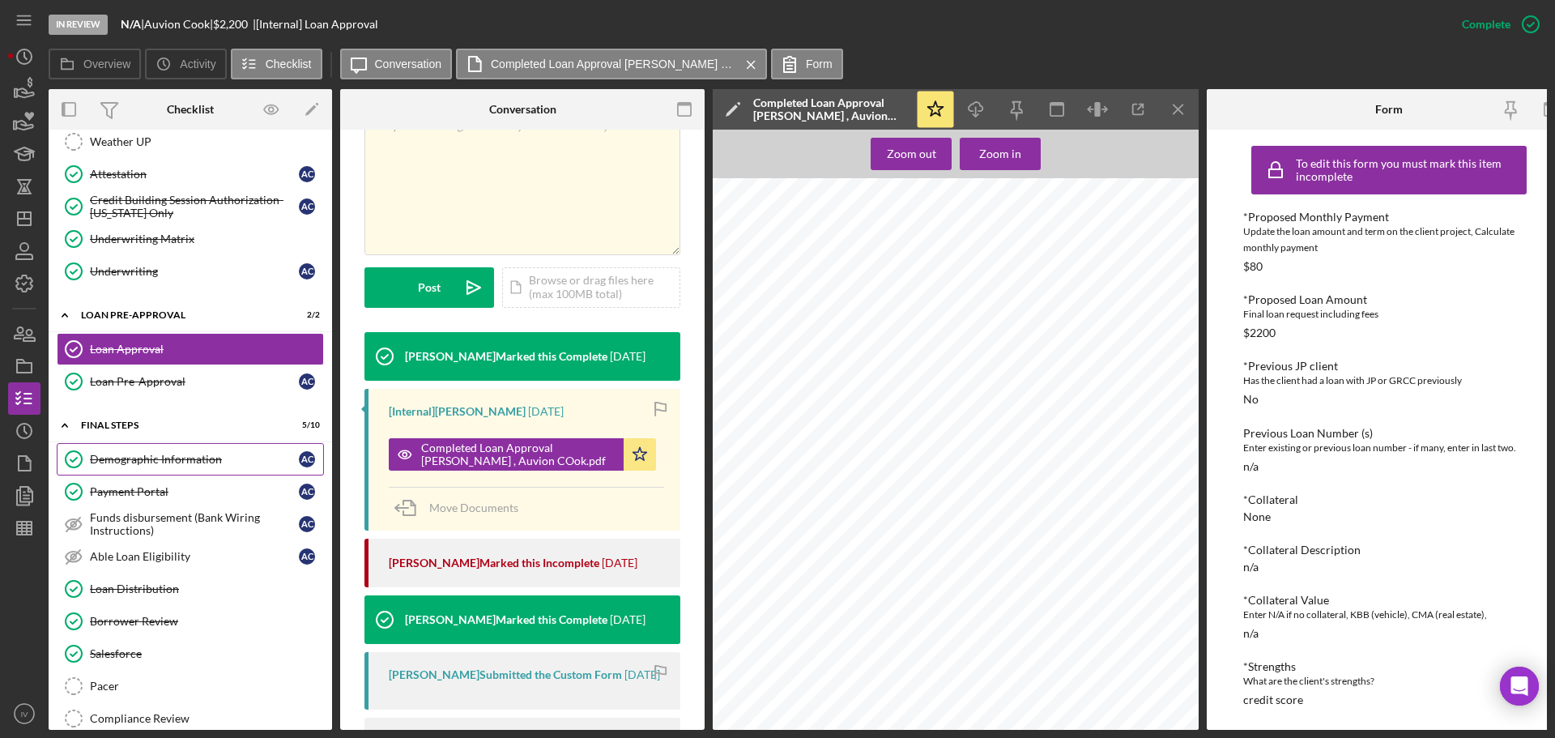
click at [141, 460] on div "Demographic Information" at bounding box center [194, 459] width 209 height 13
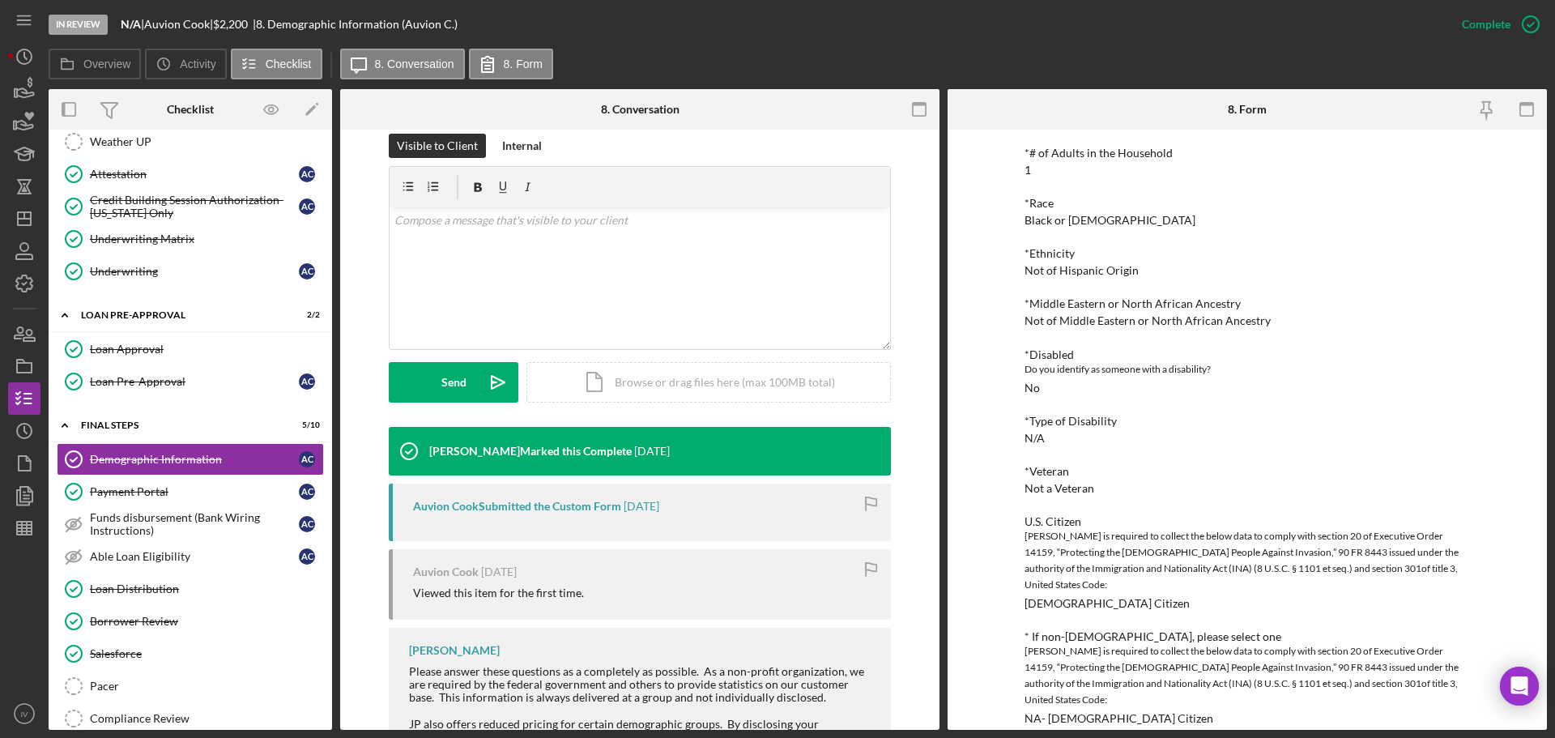
scroll to position [648, 0]
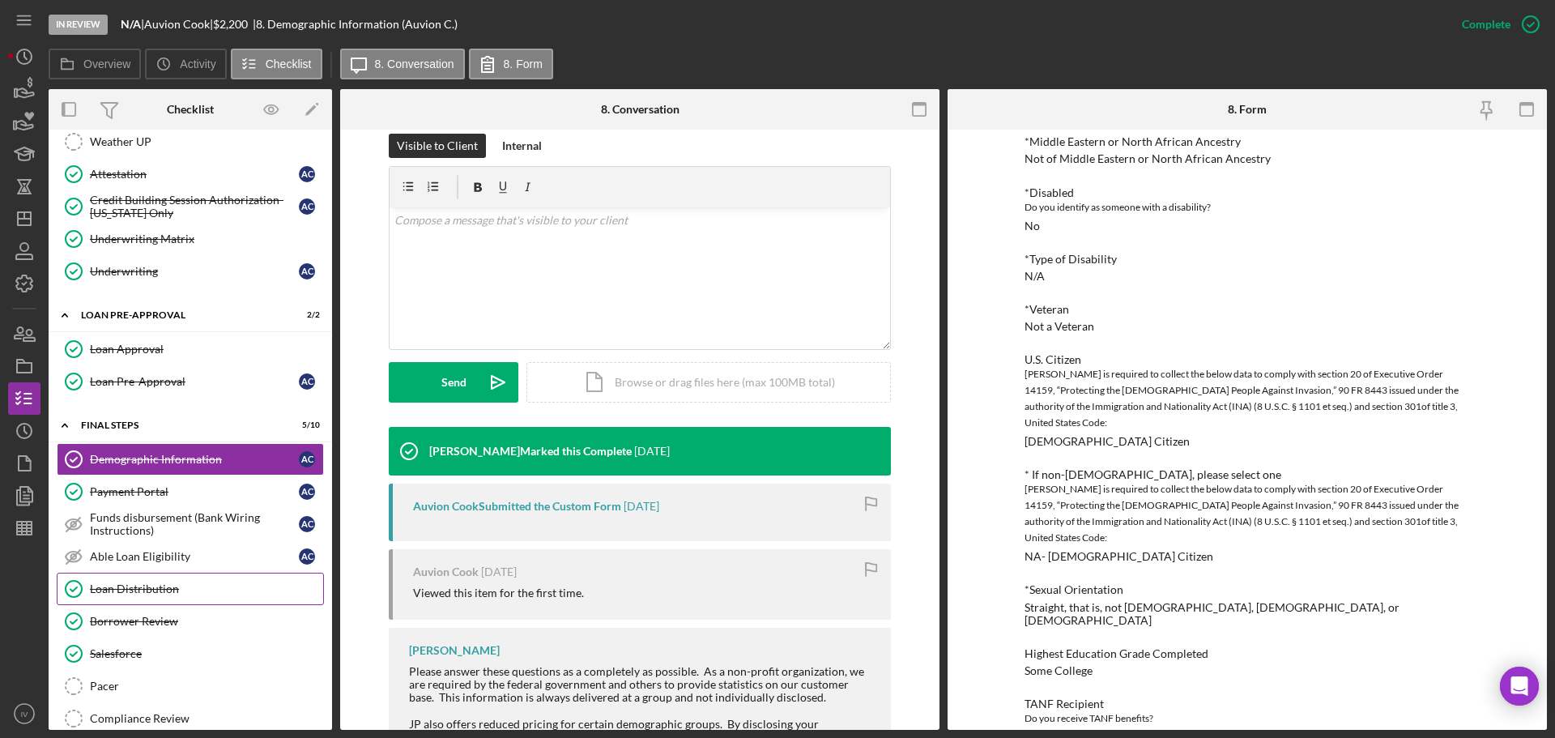
click at [146, 590] on div "Loan Distribution" at bounding box center [206, 588] width 233 height 13
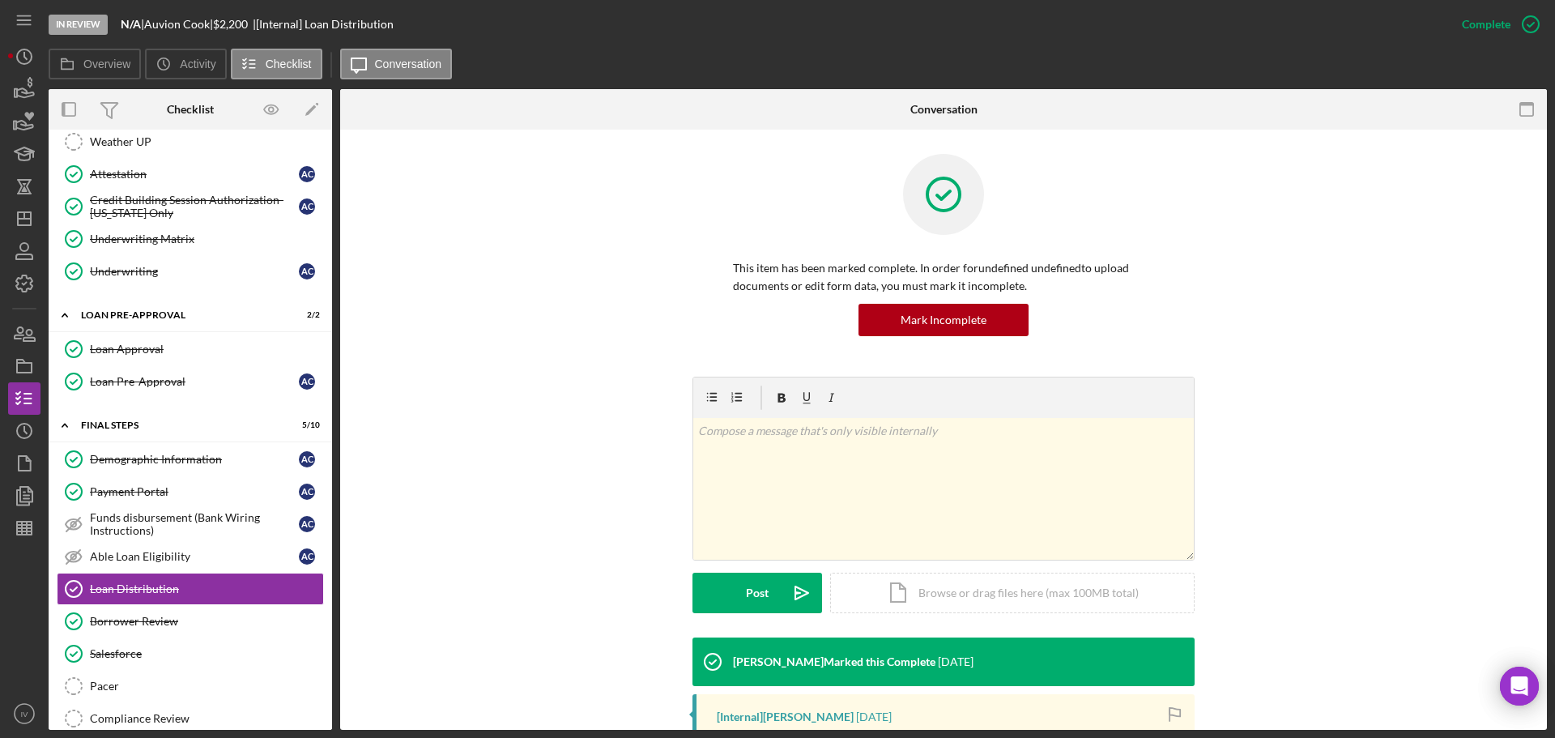
scroll to position [258, 0]
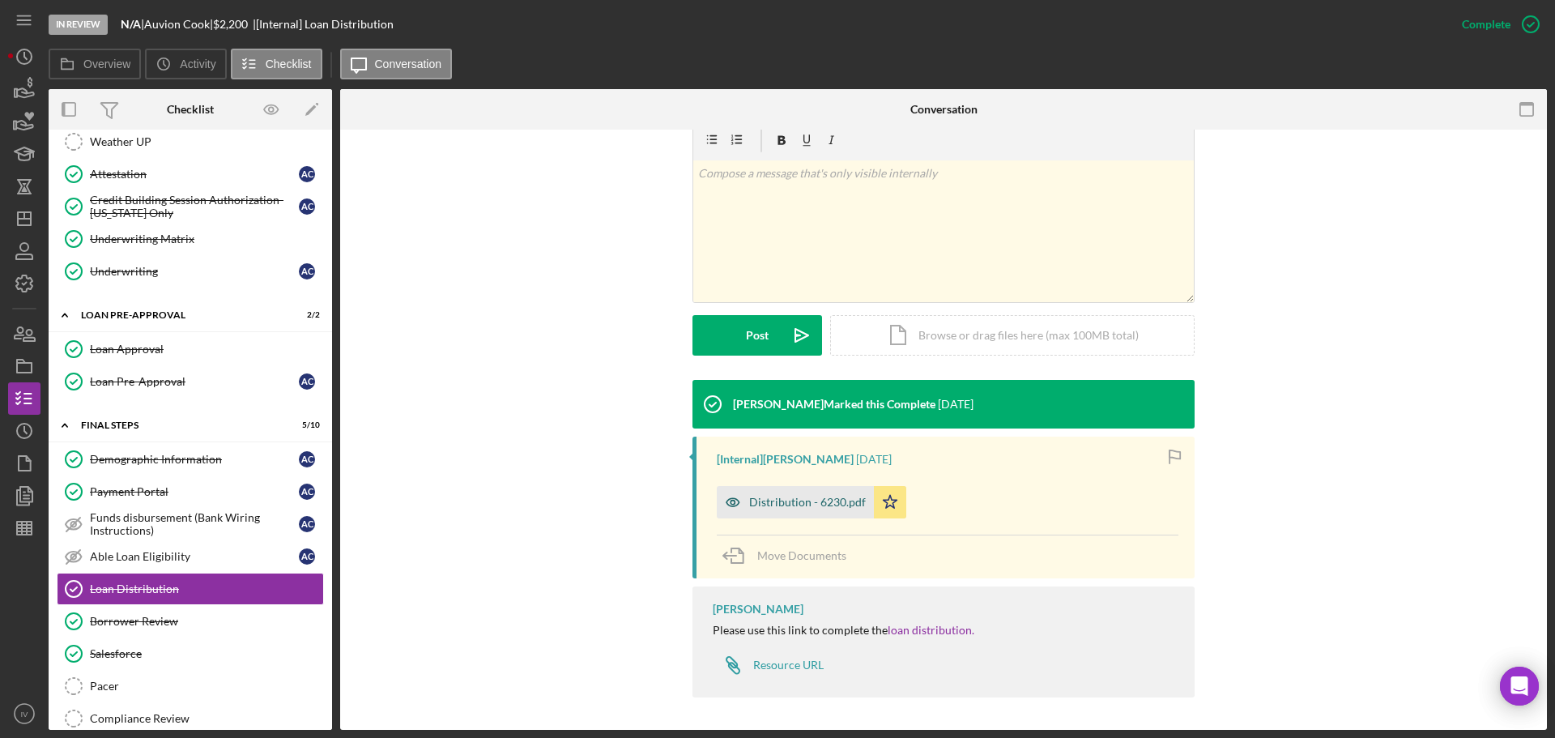
click at [811, 500] on div "Distribution - 6230.pdf" at bounding box center [807, 502] width 117 height 13
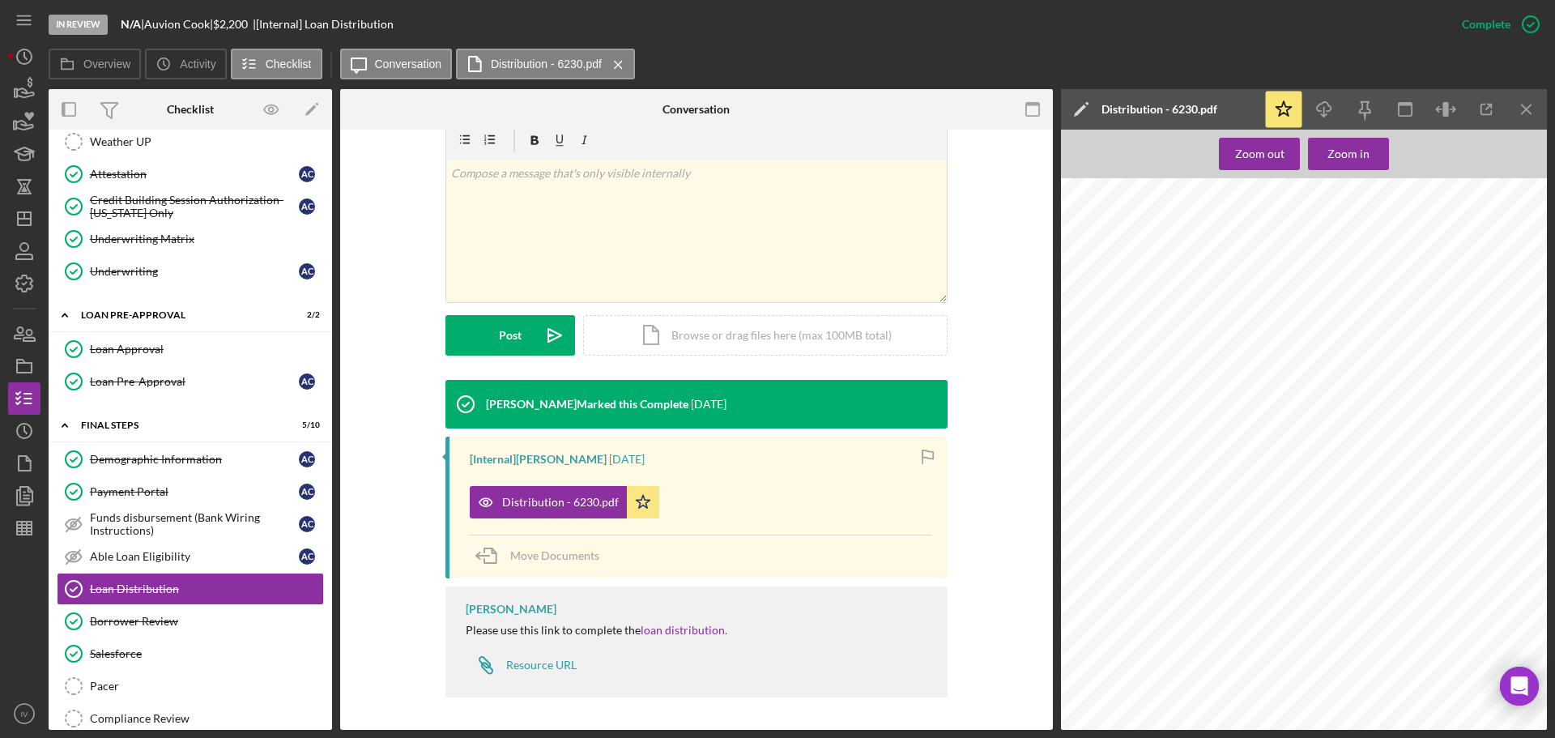
scroll to position [1459, 0]
click at [138, 620] on div "Borrower Review" at bounding box center [206, 621] width 233 height 13
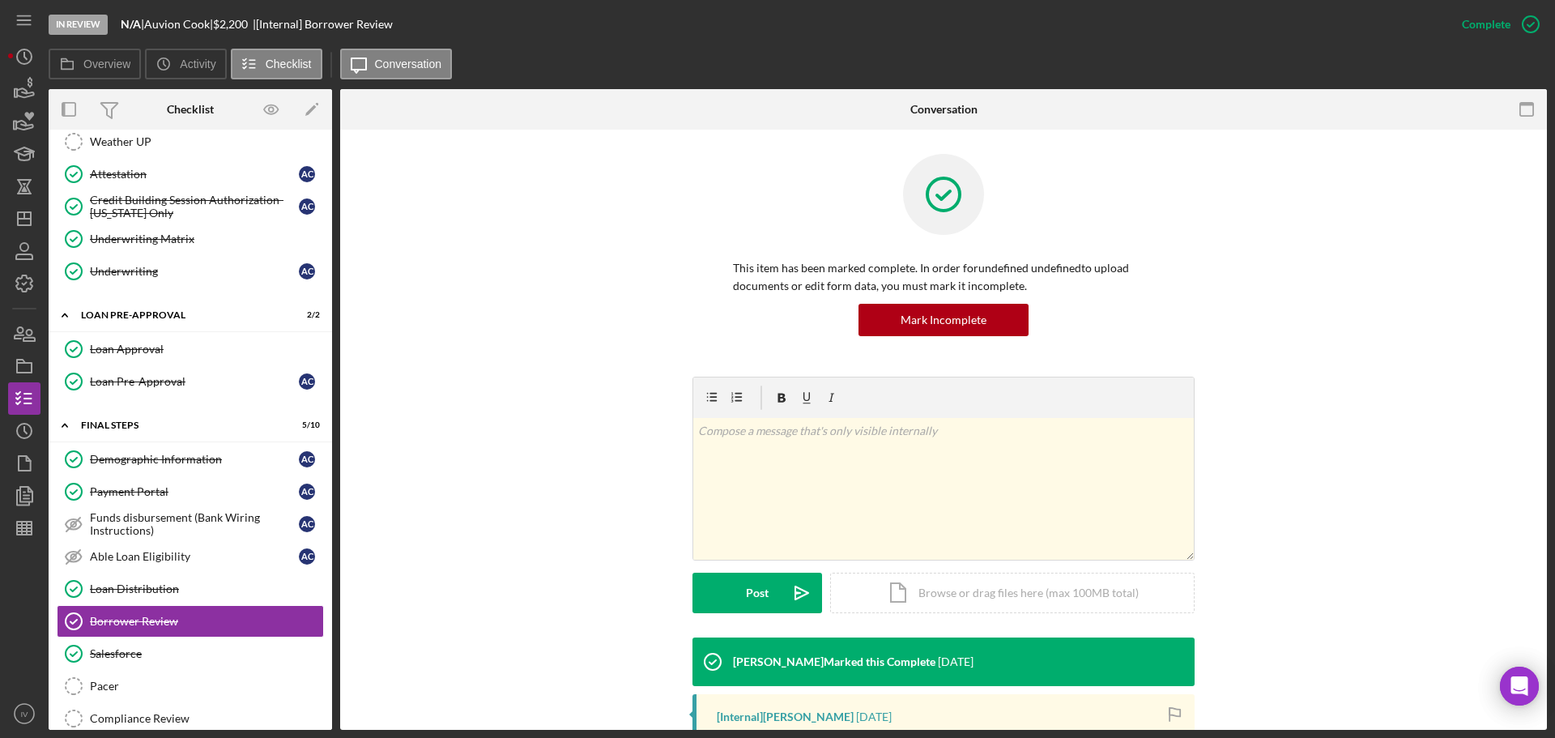
scroll to position [371, 0]
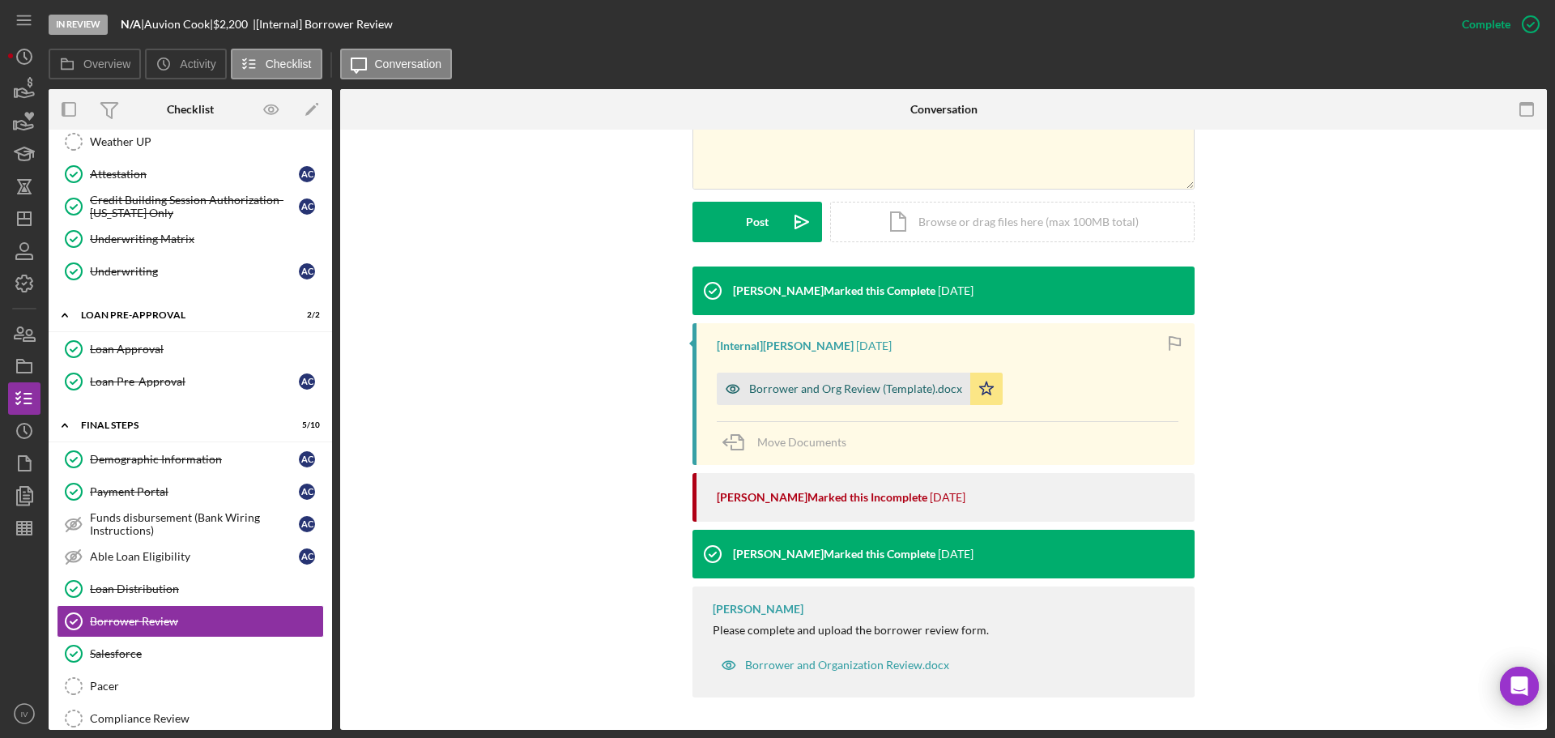
click at [864, 386] on div "Borrower and Org Review (Template).docx" at bounding box center [855, 388] width 213 height 13
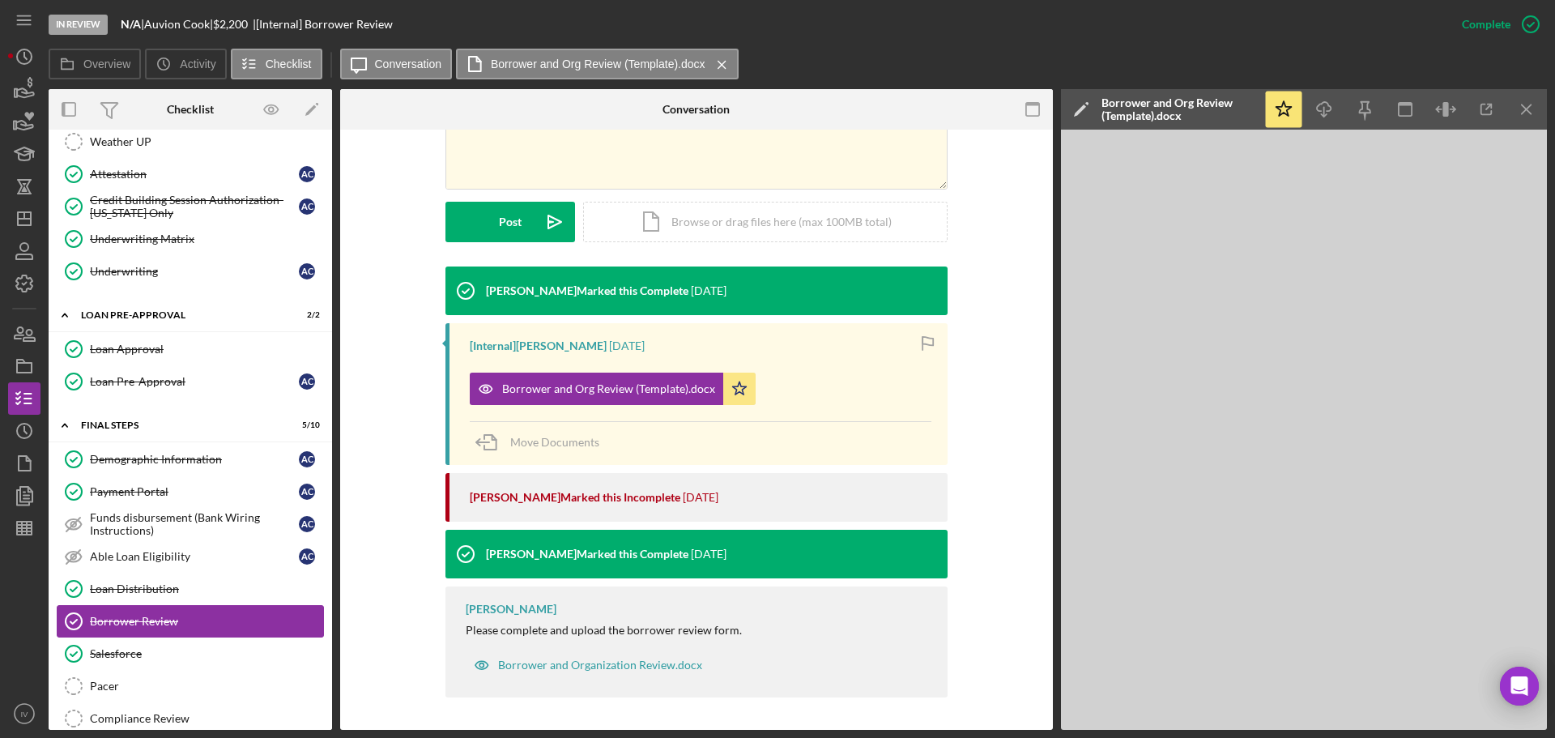
scroll to position [744, 0]
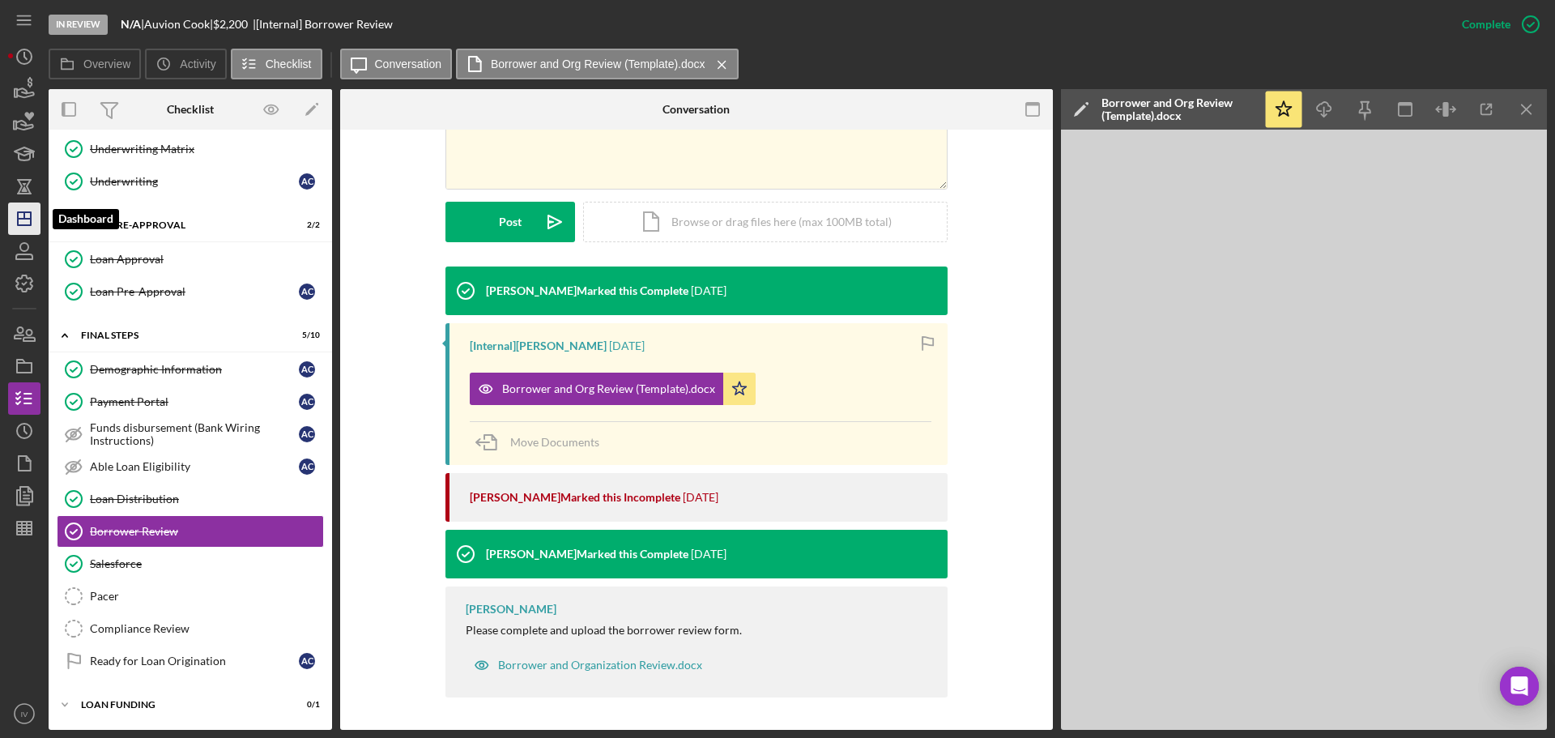
click at [31, 224] on polygon "button" at bounding box center [24, 218] width 13 height 13
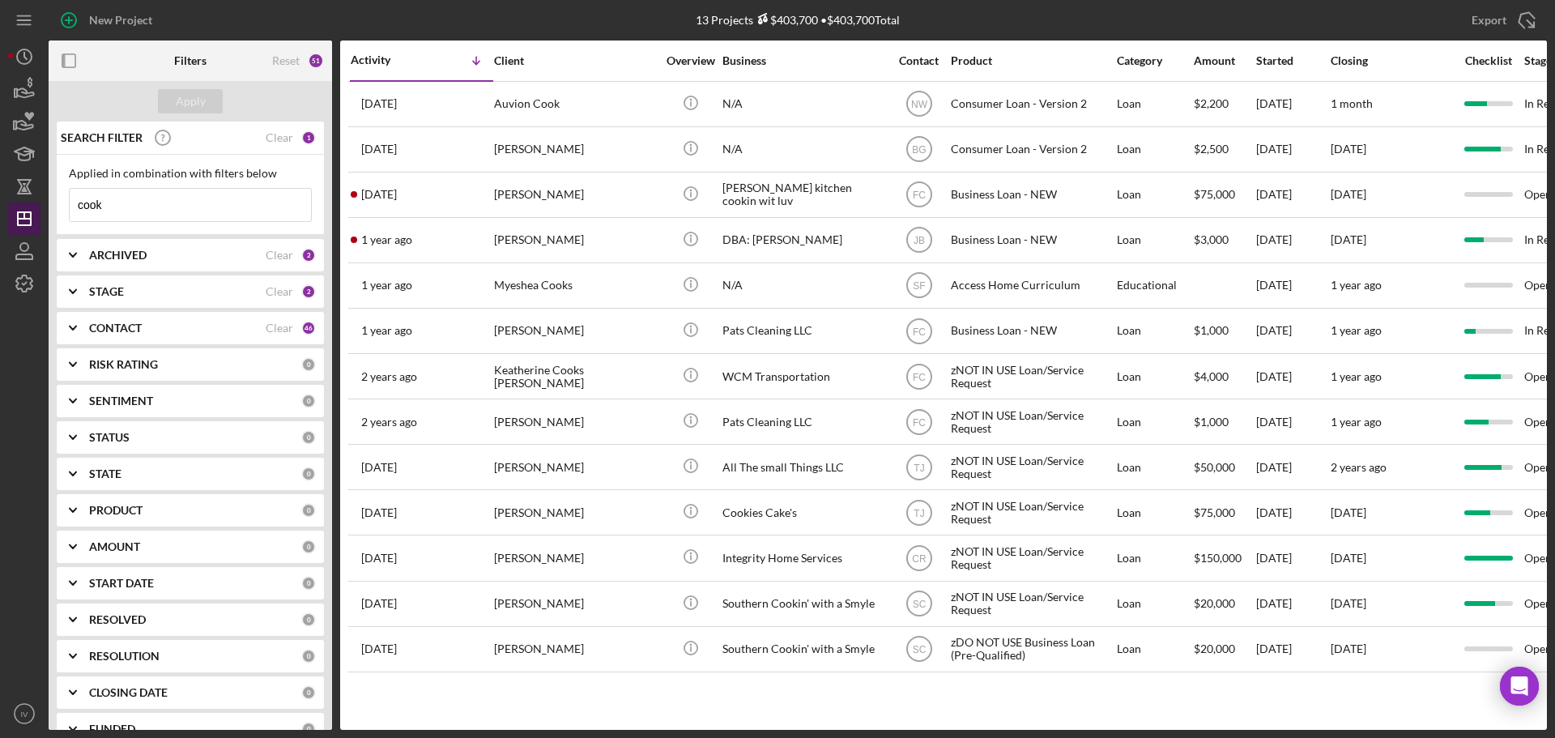
drag, startPoint x: 109, startPoint y: 211, endPoint x: 24, endPoint y: 204, distance: 85.3
click at [24, 204] on div "New Project 13 Projects $403,700 • $403,700 Total cook Export Icon/Export Filte…" at bounding box center [777, 365] width 1539 height 730
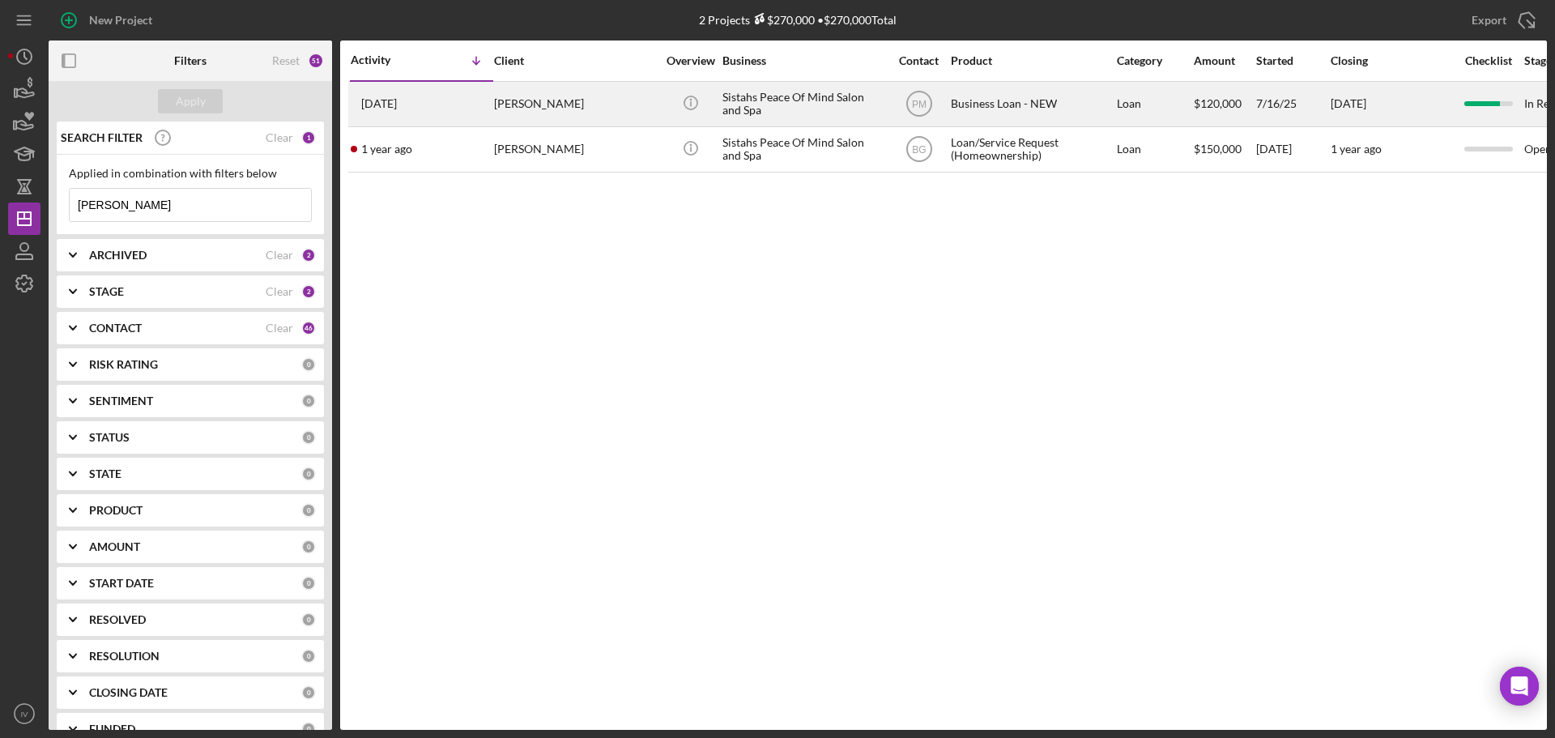
type input "[PERSON_NAME]"
click at [556, 106] on div "[PERSON_NAME]" at bounding box center [575, 104] width 162 height 43
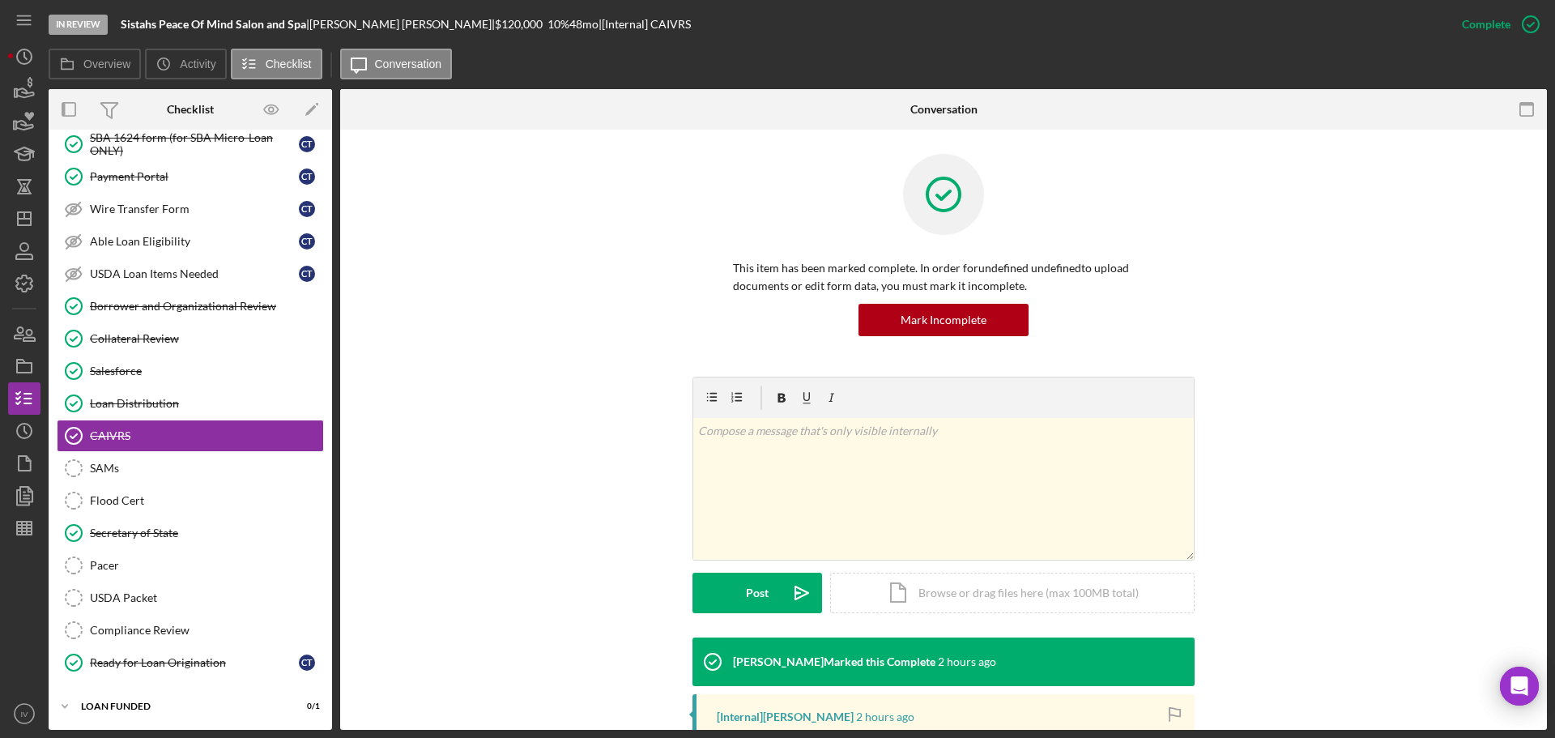
scroll to position [228, 0]
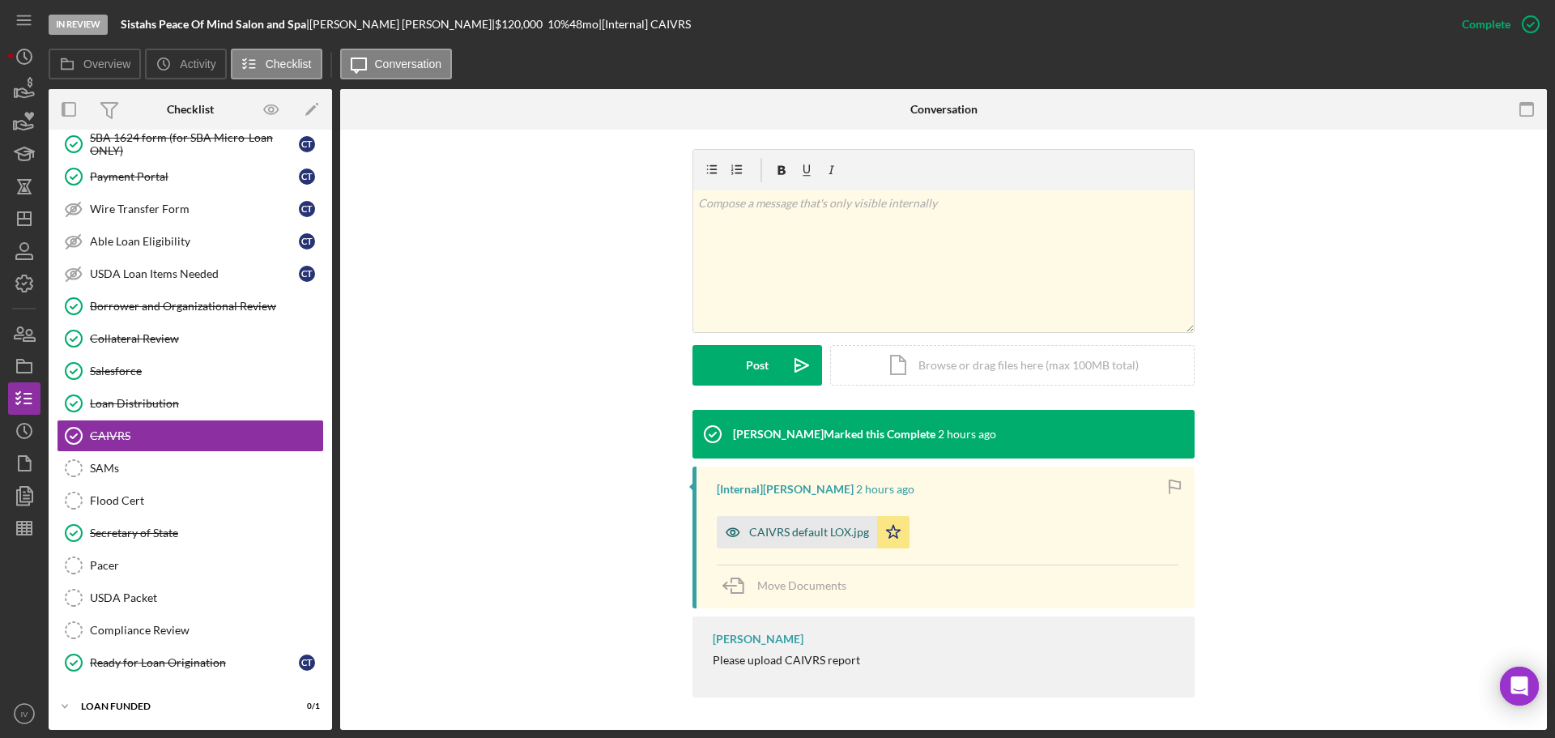
click at [790, 533] on div "CAIVRS default LOX.jpg" at bounding box center [809, 532] width 120 height 13
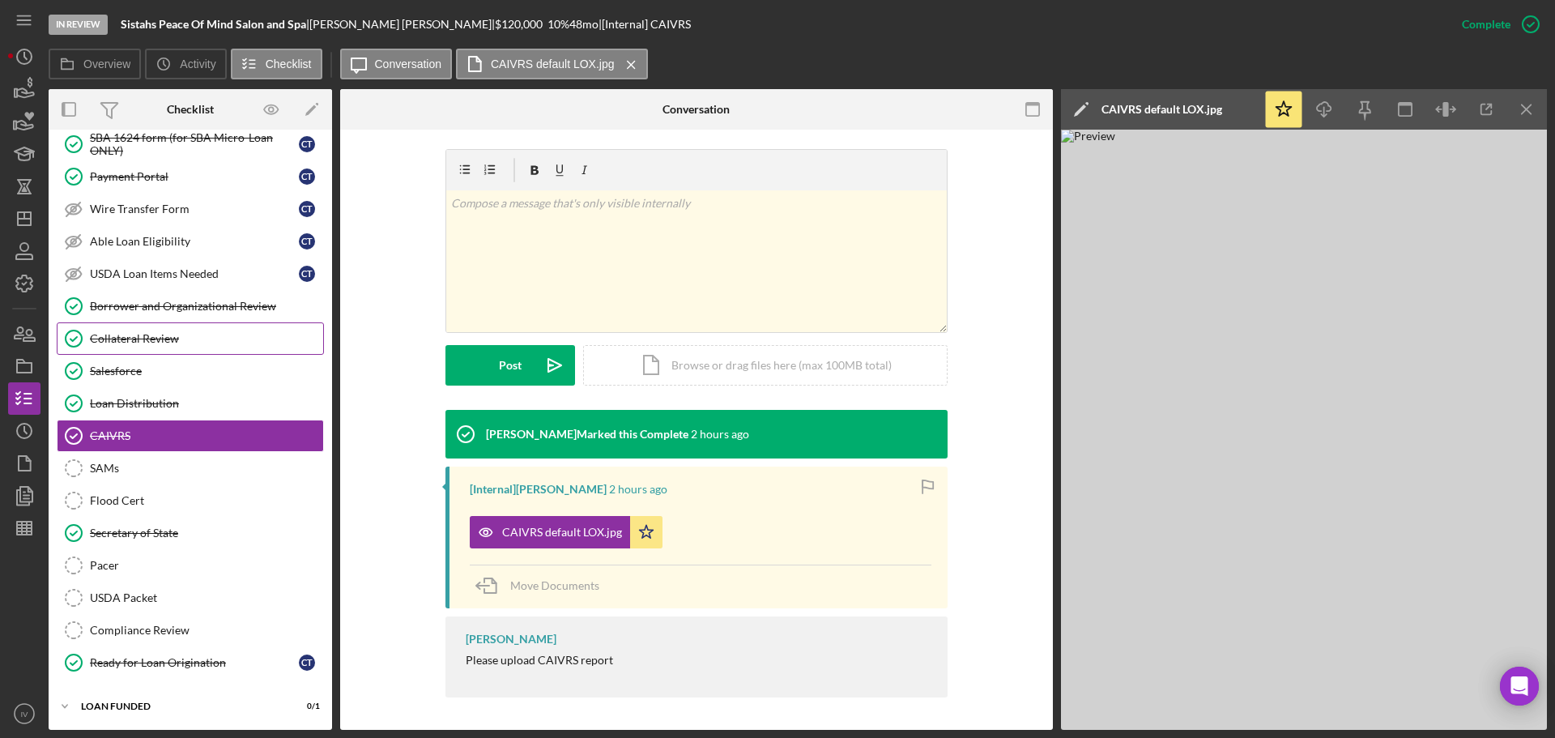
click at [159, 339] on div "Collateral Review" at bounding box center [206, 338] width 233 height 13
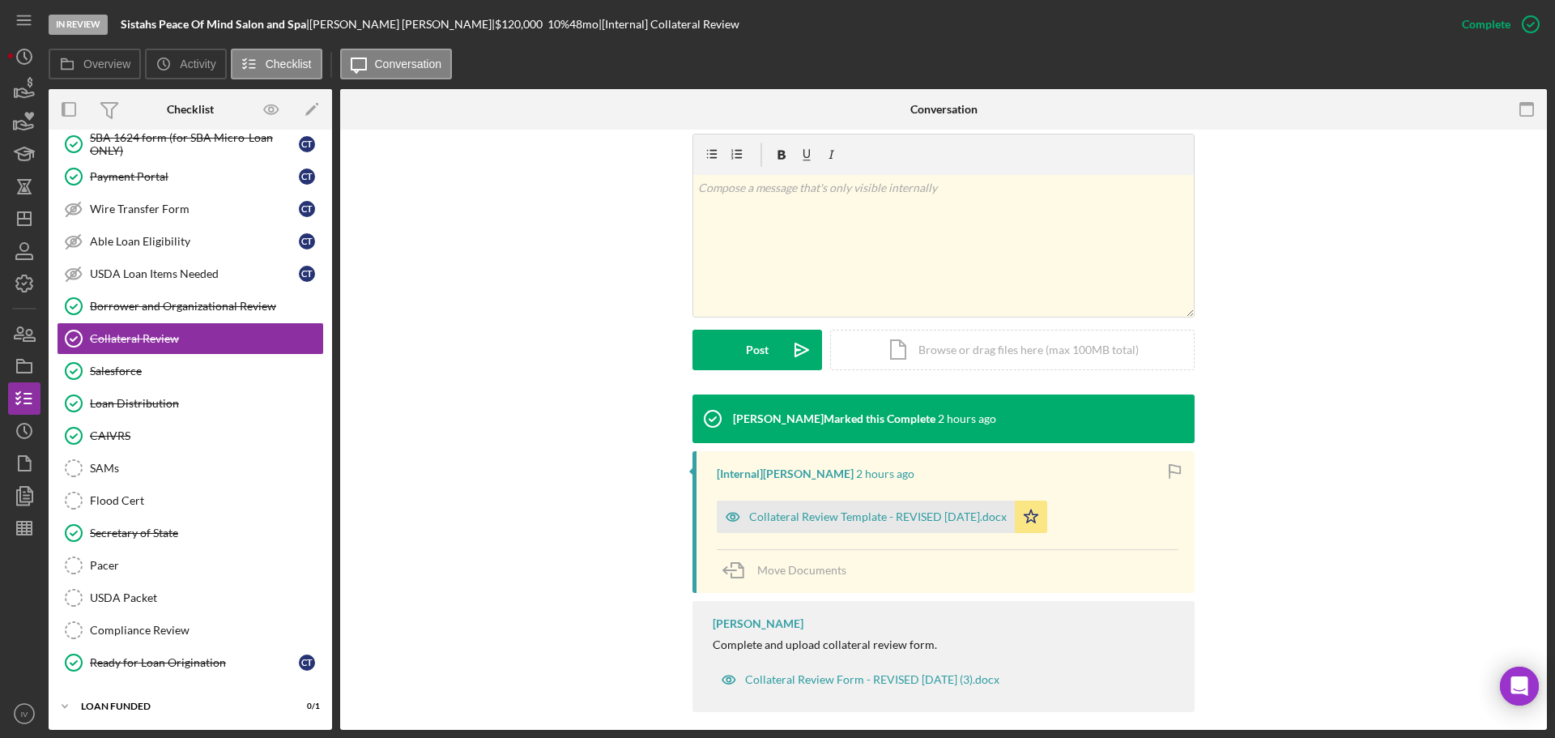
scroll to position [258, 0]
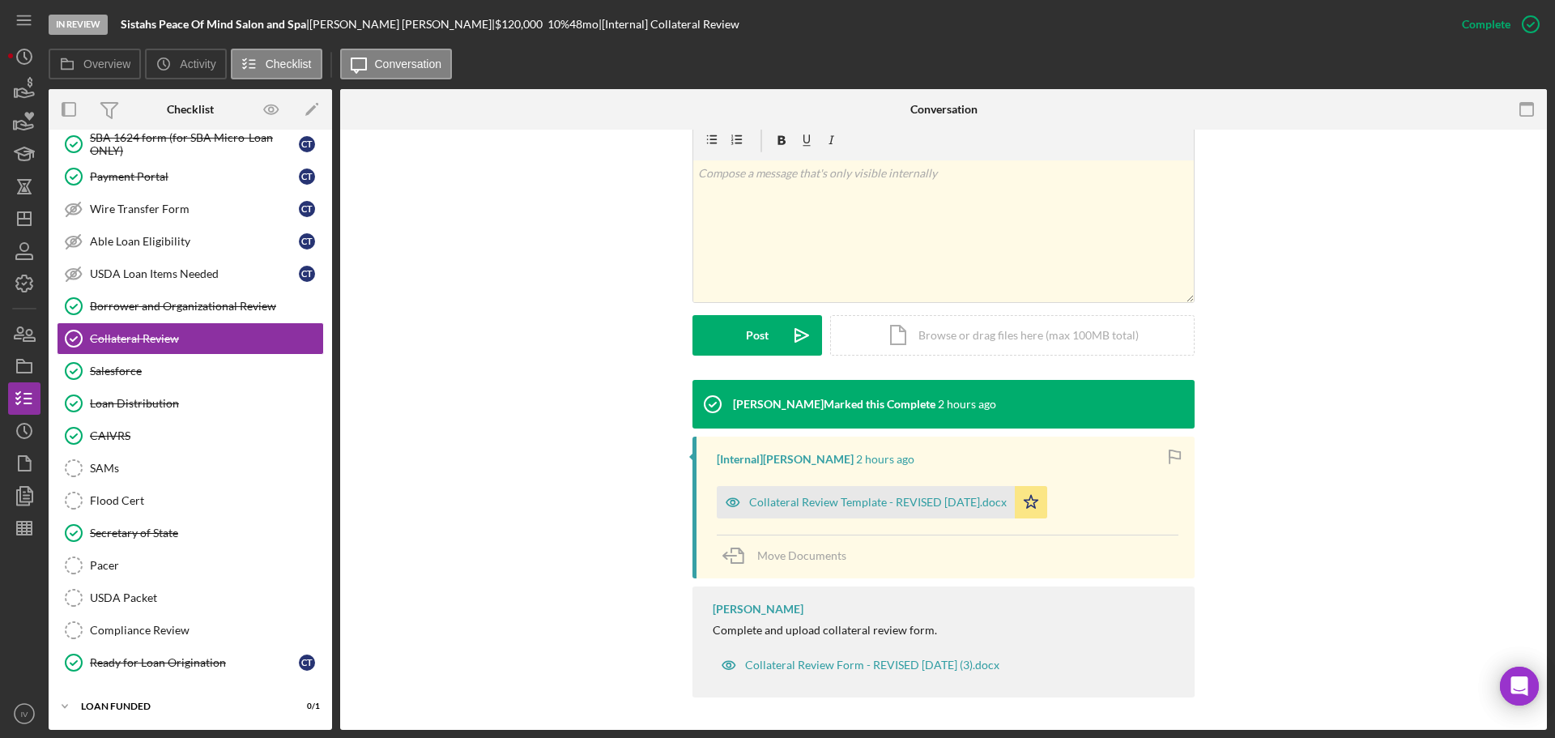
click at [835, 503] on div "Collateral Review Template - REVISED [DATE].docx" at bounding box center [878, 502] width 258 height 13
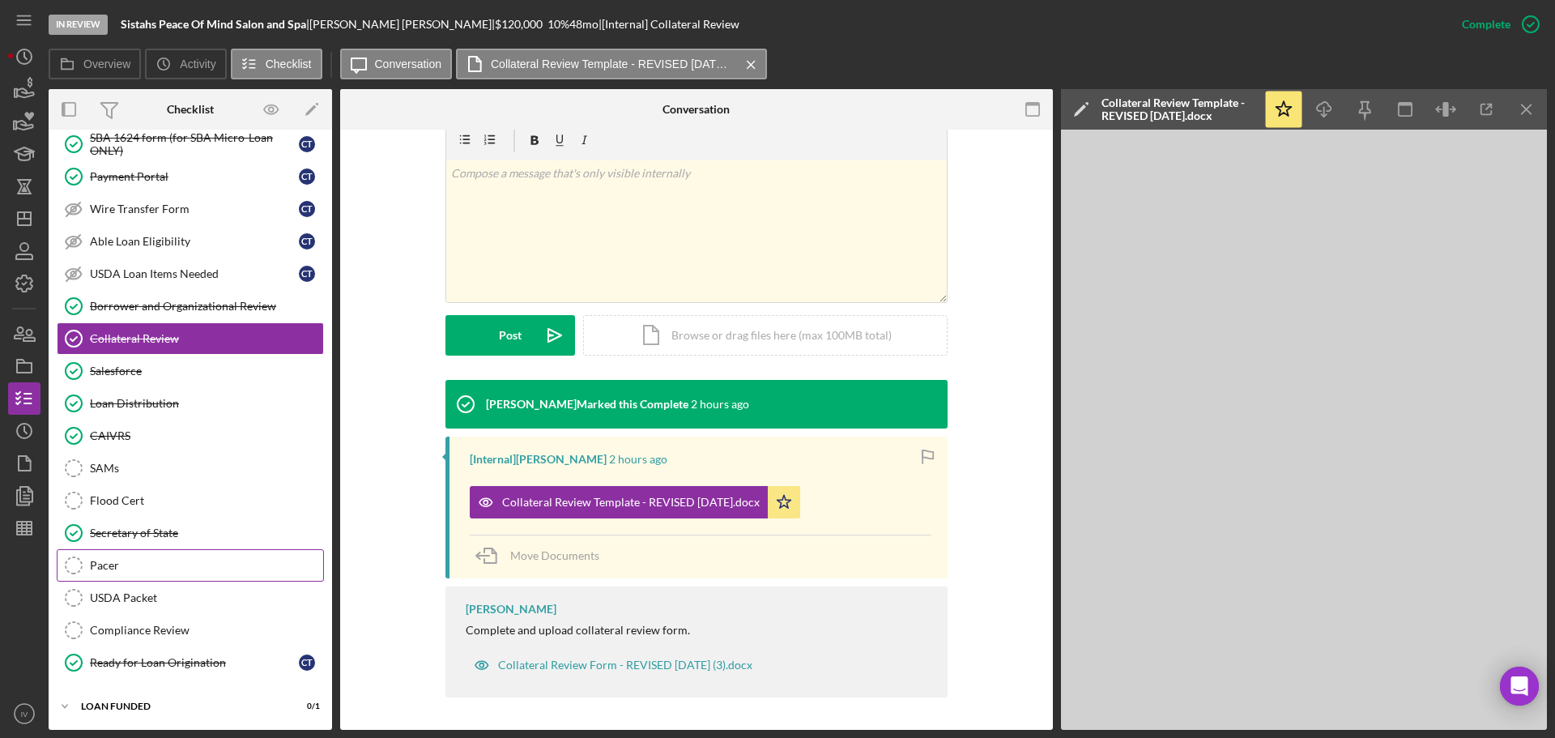
scroll to position [255, 0]
click at [164, 404] on div "Loan Distribution" at bounding box center [206, 401] width 233 height 13
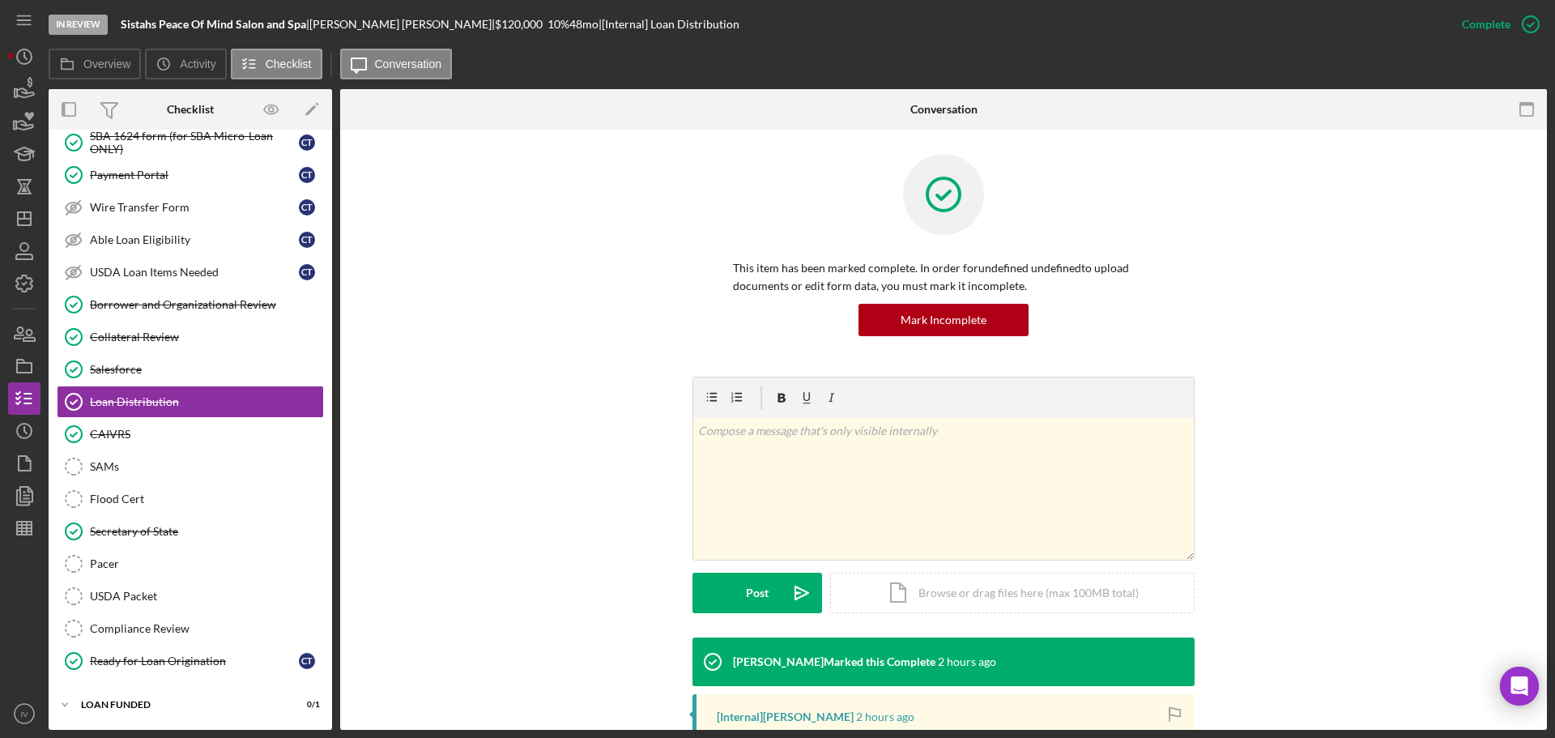
scroll to position [394, 0]
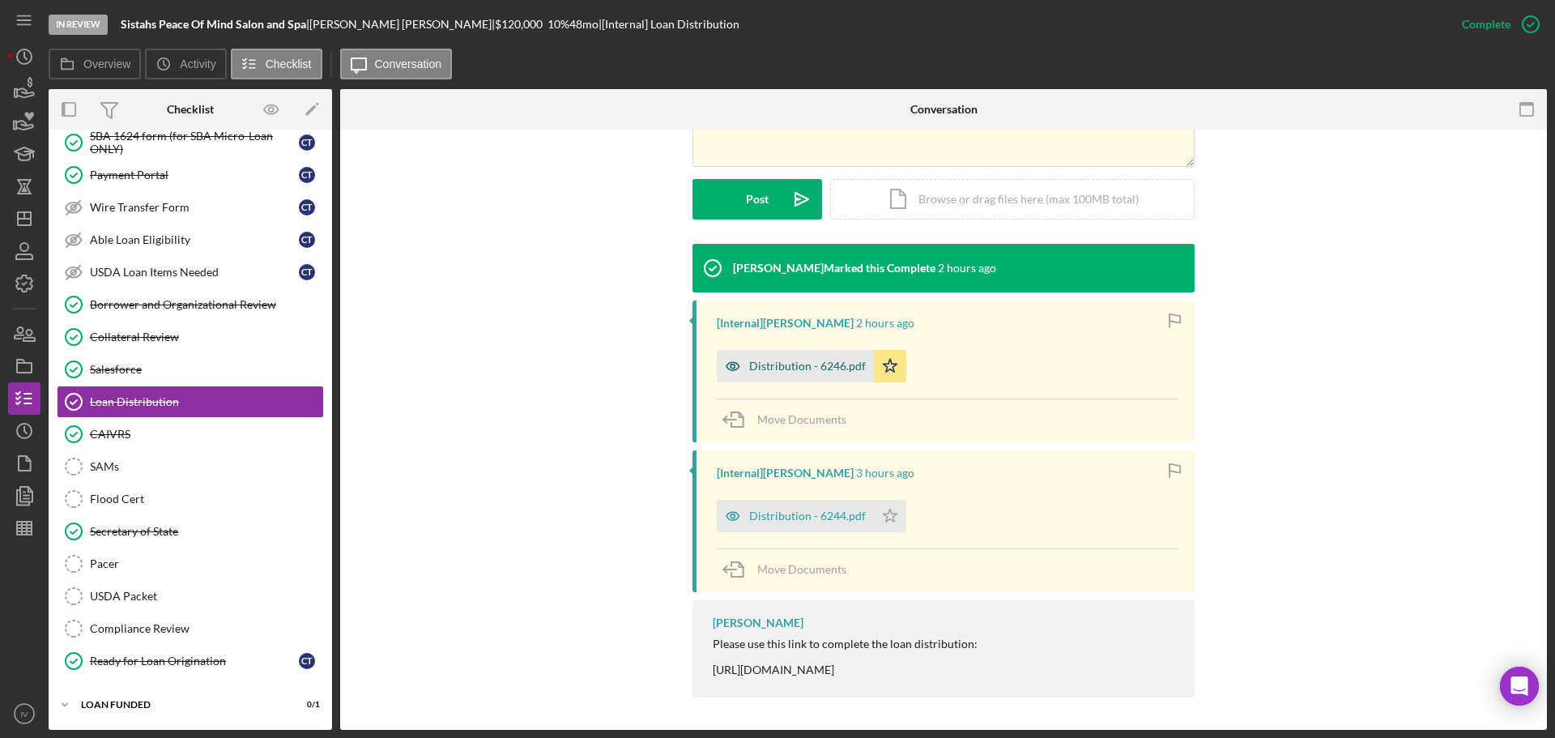
click at [810, 364] on div "Distribution - 6246.pdf" at bounding box center [807, 366] width 117 height 13
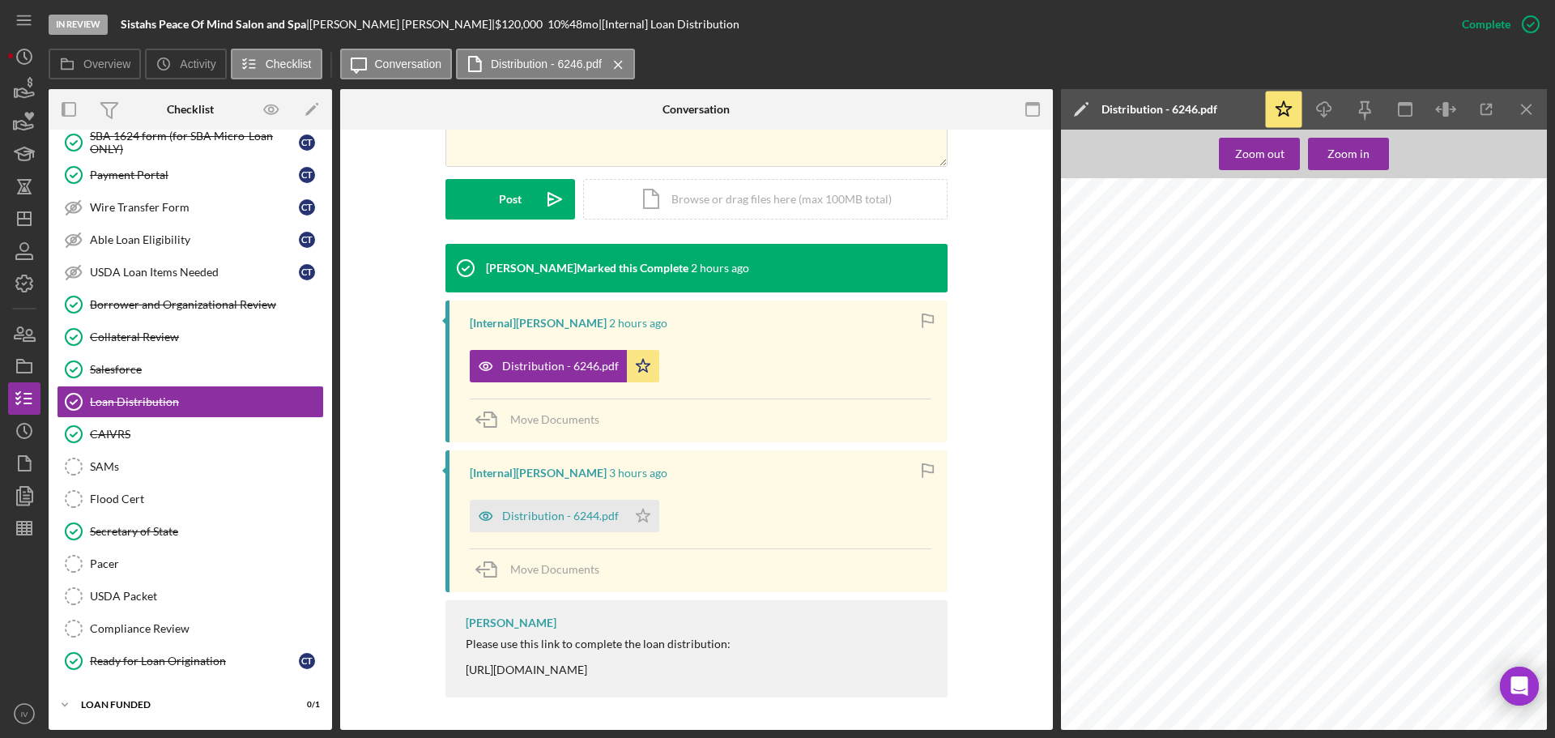
scroll to position [2430, 0]
